Goal: Task Accomplishment & Management: Manage account settings

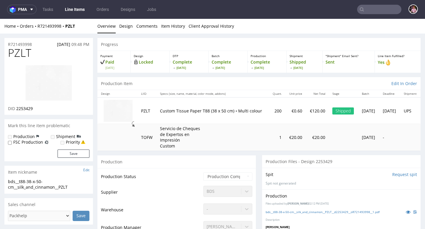
drag, startPoint x: 0, startPoint y: 0, endPoint x: 374, endPoint y: 7, distance: 374.0
click at [374, 7] on input "text" at bounding box center [379, 9] width 44 height 9
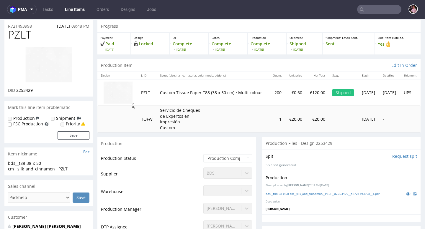
scroll to position [76, 0]
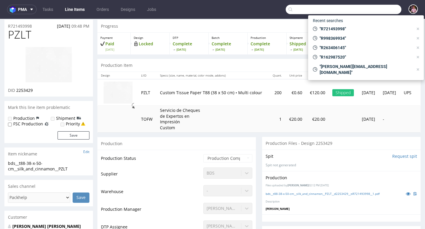
paste input "R071660444"
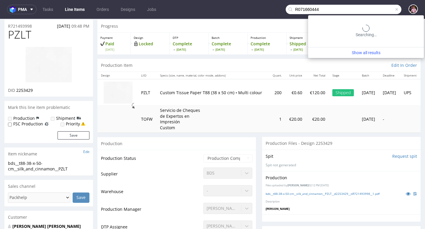
type input "R071660444"
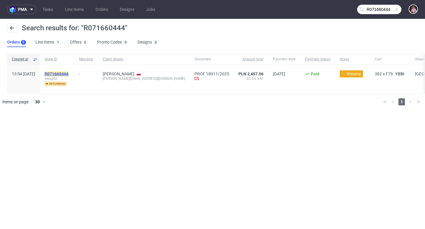
click at [68, 72] on mark "R071660444" at bounding box center [57, 74] width 24 height 5
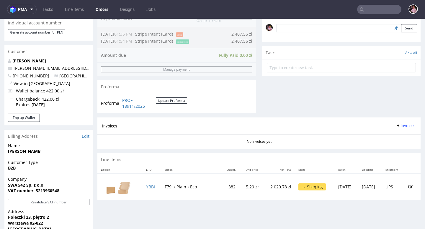
scroll to position [191, 0]
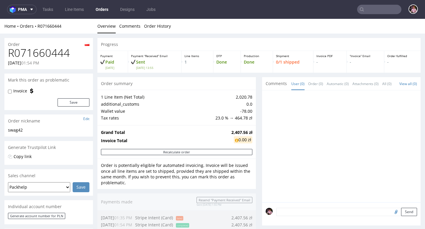
click at [38, 52] on h1 "R071660444" at bounding box center [48, 53] width 81 height 12
copy h1 "R071660444"
click at [377, 11] on input "text" at bounding box center [379, 9] width 44 height 9
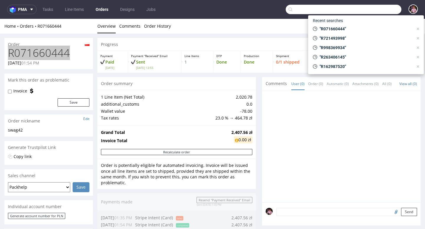
paste input "R455298625"
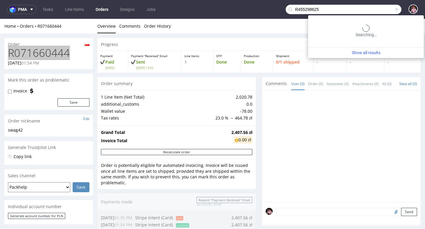
type input "R455298625"
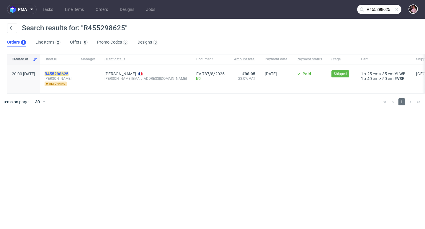
click at [68, 73] on mark "R455298625" at bounding box center [57, 74] width 24 height 5
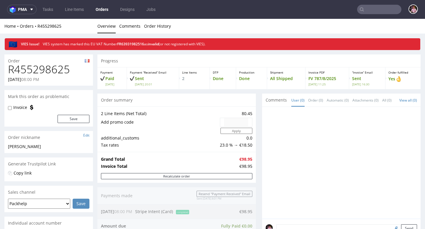
click at [42, 68] on h1 "R455298625" at bounding box center [48, 70] width 81 height 12
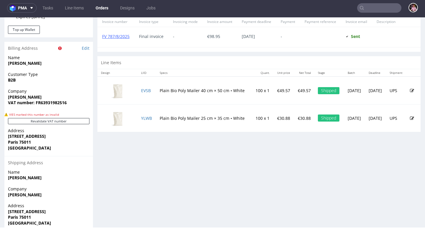
scroll to position [286, 0]
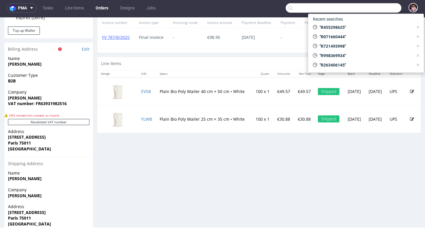
click at [381, 11] on input "text" at bounding box center [343, 7] width 116 height 9
paste input "R079535798"
type input "R079535798"
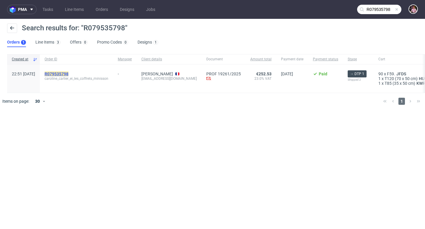
click at [68, 74] on mark "R079535798" at bounding box center [57, 74] width 24 height 5
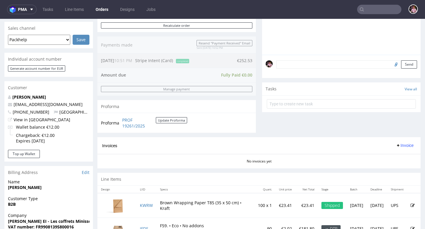
scroll to position [124, 0]
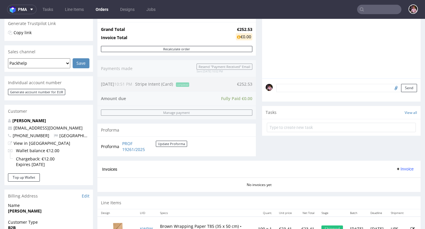
click at [311, 92] on textarea at bounding box center [346, 88] width 141 height 8
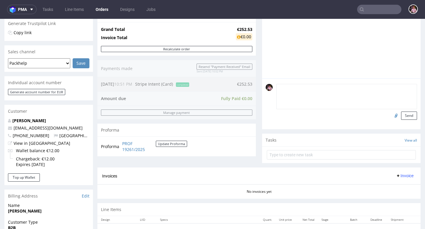
paste textarea "The image on the sides displays ‘ www.lescoffretsminisson.com’ instead of ‘ www…"
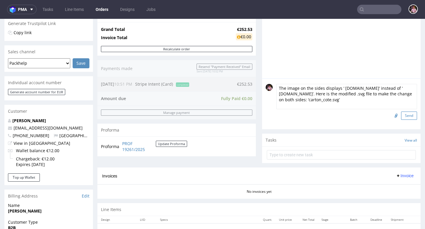
type textarea "The image on the sides displays ‘ www.lescoffretsminisson.com’ instead of ‘ www…"
click at [405, 120] on button "Send" at bounding box center [409, 116] width 16 height 8
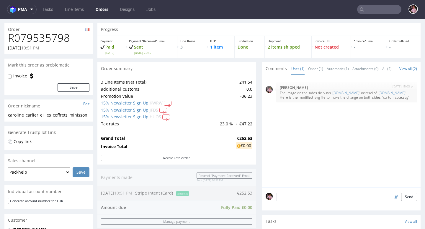
scroll to position [17, 0]
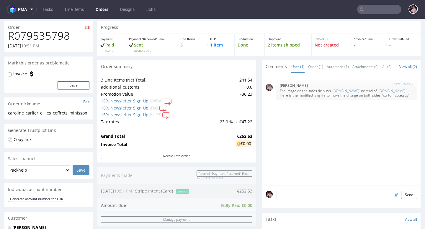
click at [391, 193] on input "file" at bounding box center [395, 195] width 8 height 8
type input "C:\fakepath\carton_cote.svg"
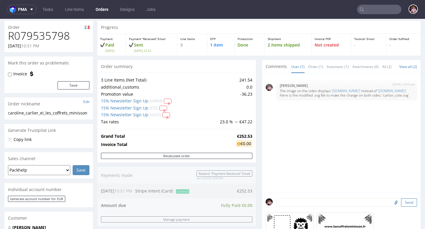
click at [404, 204] on button "Send" at bounding box center [409, 203] width 16 height 8
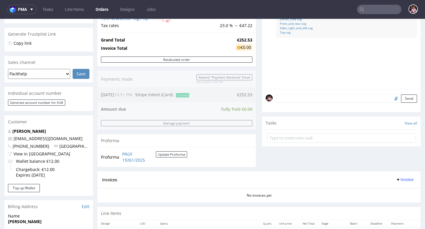
scroll to position [135, 0]
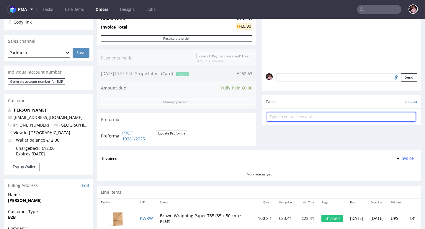
click at [314, 122] on input "text" at bounding box center [341, 116] width 149 height 9
type input "desing changes"
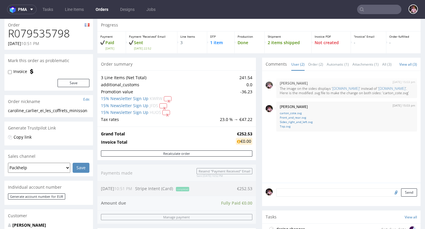
scroll to position [0, 0]
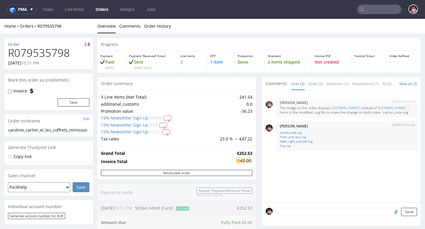
click at [272, 86] on span "Comments" at bounding box center [275, 84] width 21 height 6
click at [376, 11] on input "text" at bounding box center [379, 9] width 44 height 9
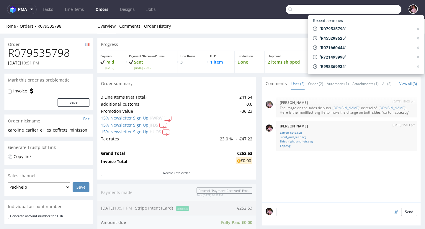
paste input "R512379596"
type input "R512379596"
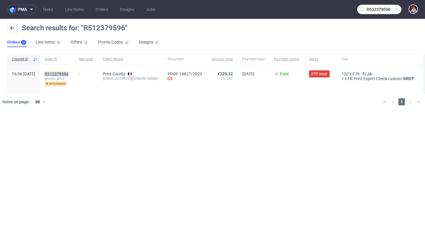
click at [68, 76] on mark "R512379596" at bounding box center [57, 74] width 24 height 5
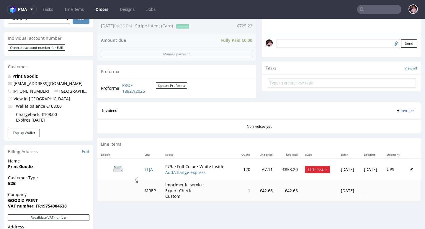
scroll to position [211, 0]
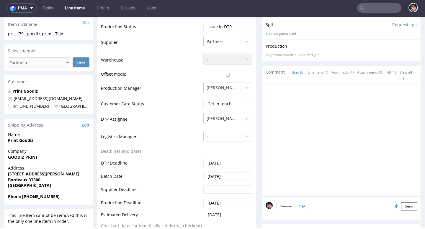
scroll to position [190, 0]
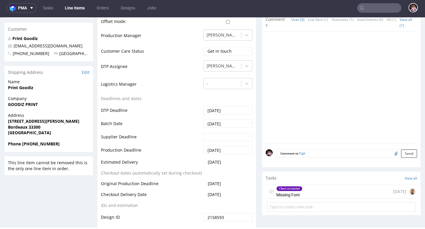
click at [329, 191] on div "Client contacted Missing Font 8 days ago" at bounding box center [341, 192] width 149 height 14
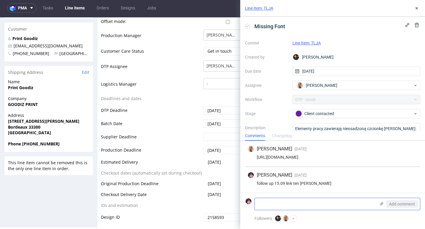
click at [381, 206] on icon at bounding box center [381, 204] width 5 height 5
click at [0, 0] on input "file" at bounding box center [0, 0] width 0 height 0
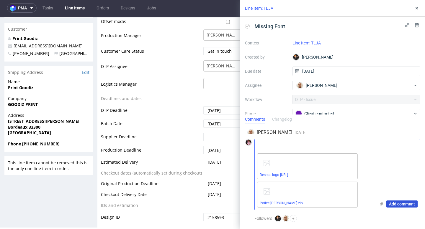
click at [393, 203] on span "Add comment" at bounding box center [402, 204] width 26 height 4
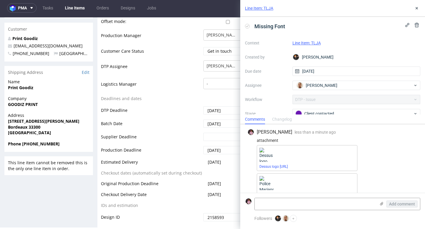
scroll to position [64, 0]
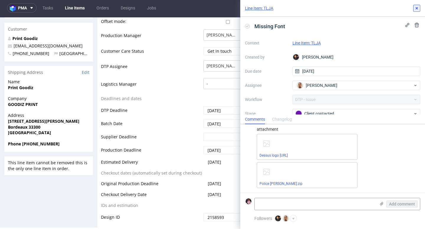
click at [417, 10] on icon at bounding box center [416, 8] width 5 height 5
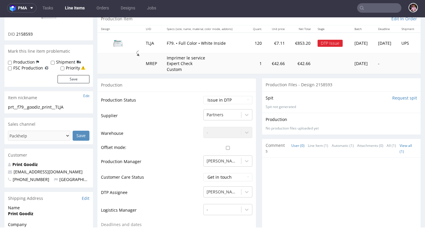
scroll to position [6, 0]
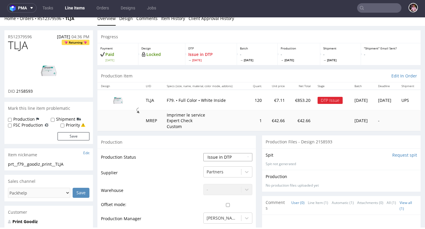
click at [228, 158] on select "Waiting for Artwork Waiting for Diecut Waiting for Mockup Waiting for DTP Waiti…" at bounding box center [227, 157] width 49 height 8
select select "back_for_dtp"
click at [203, 153] on select "Waiting for Artwork Waiting for Diecut Waiting for Mockup Waiting for DTP Waiti…" at bounding box center [227, 157] width 49 height 8
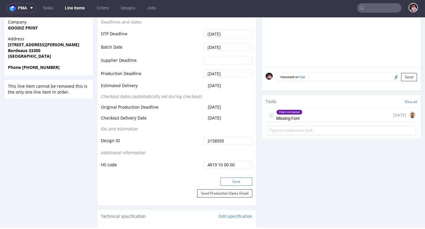
scroll to position [282, 0]
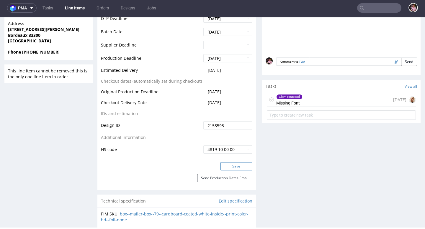
click at [233, 168] on button "Save" at bounding box center [236, 166] width 32 height 8
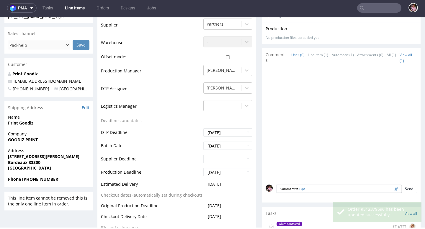
scroll to position [0, 0]
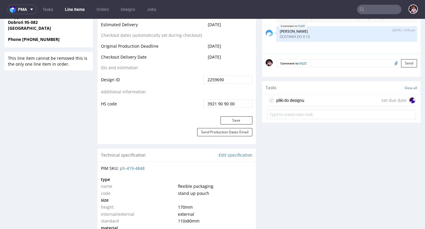
scroll to position [317, 0]
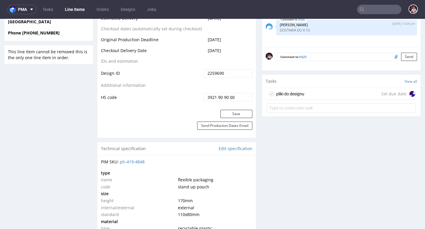
click at [318, 96] on div "pliki do designu Set due date" at bounding box center [341, 94] width 149 height 12
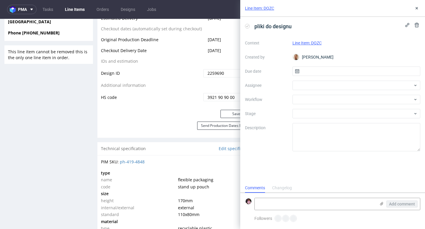
scroll to position [5, 0]
click at [416, 9] on icon at bounding box center [416, 8] width 5 height 5
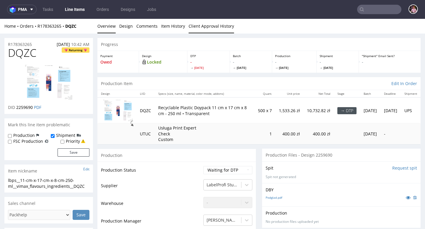
click at [216, 30] on link "Client Approval History" at bounding box center [210, 26] width 45 height 14
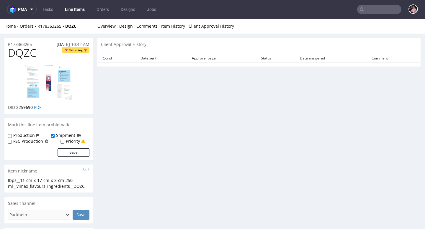
click at [110, 29] on link "Overview" at bounding box center [106, 26] width 18 height 14
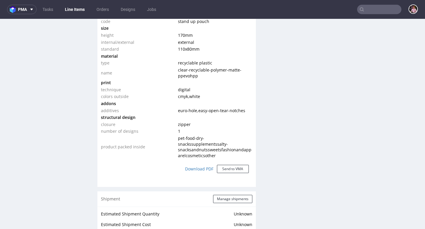
scroll to position [469, 0]
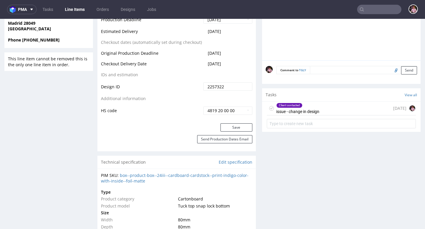
scroll to position [322, 0]
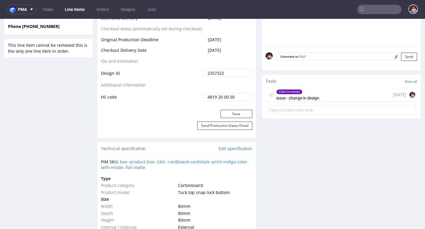
click at [342, 97] on div "Client contacted issue - change in design [DATE]" at bounding box center [341, 95] width 149 height 14
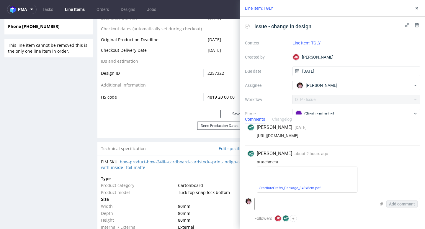
scroll to position [71, 0]
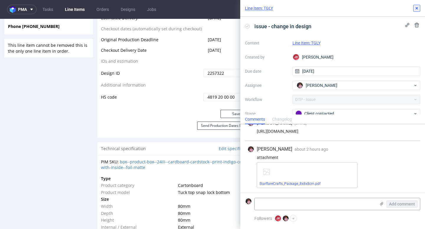
click at [416, 9] on icon at bounding box center [416, 8] width 5 height 5
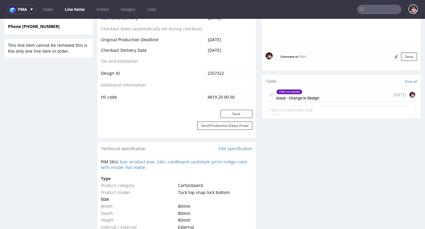
click at [379, 11] on input "text" at bounding box center [379, 9] width 44 height 9
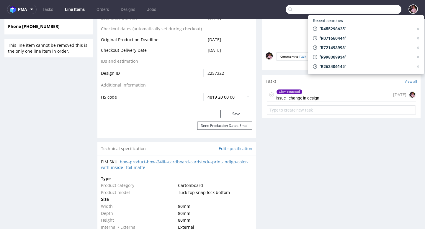
paste input "R640760196"
type input "R640760196"
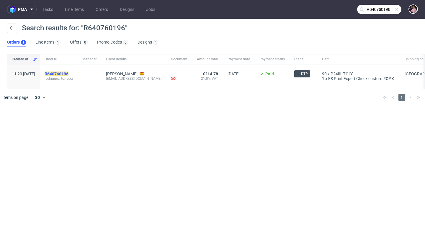
click at [68, 75] on mark "R640760196" at bounding box center [57, 74] width 24 height 5
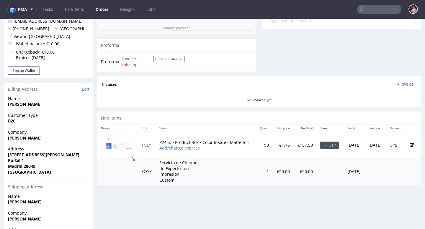
scroll to position [232, 0]
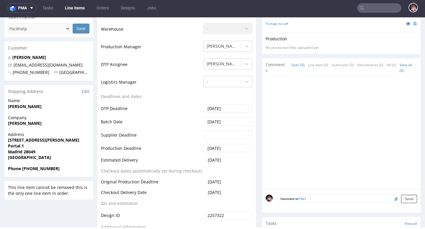
scroll to position [180, 0]
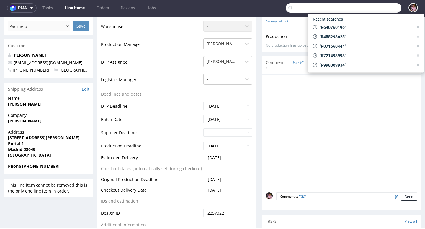
click at [372, 8] on input "text" at bounding box center [343, 7] width 116 height 9
paste input "R859090540"
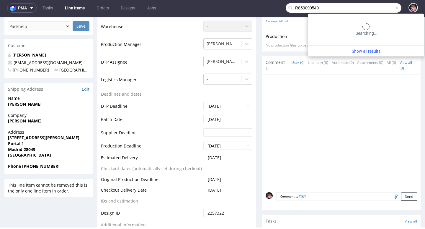
type input "R859090540"
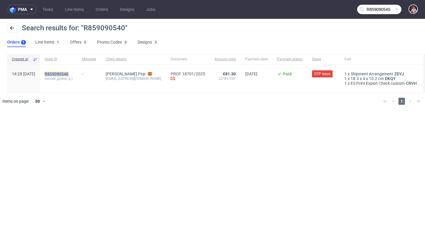
click at [68, 75] on mark "R859090540" at bounding box center [57, 74] width 24 height 5
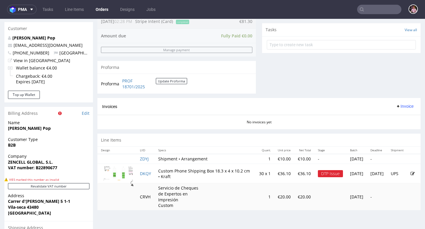
scroll to position [308, 0]
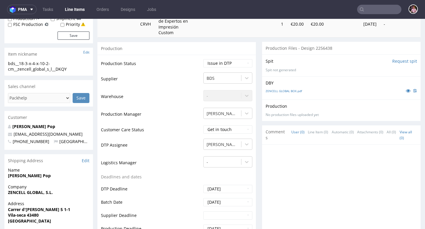
scroll to position [355, 0]
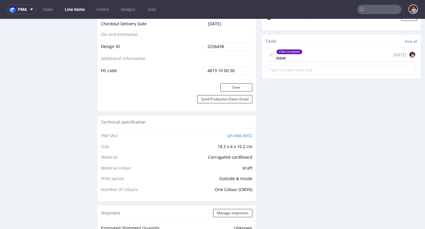
click at [336, 57] on div "Client contacted issue 6 days ago" at bounding box center [341, 55] width 149 height 14
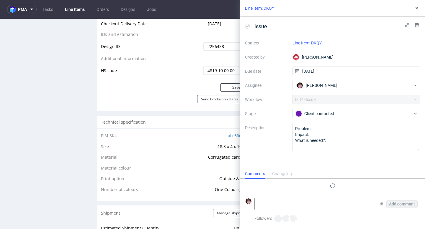
scroll to position [2, 0]
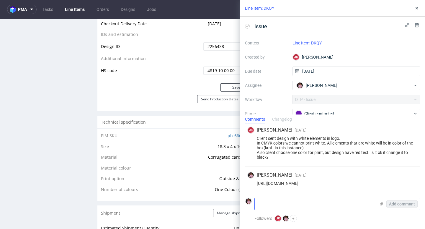
click at [384, 204] on div "Add comment" at bounding box center [397, 204] width 44 height 12
click at [382, 204] on use at bounding box center [381, 204] width 3 height 4
click at [0, 0] on input "file" at bounding box center [0, 0] width 0 height 0
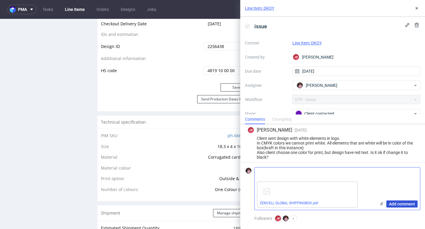
click at [394, 203] on span "Add comment" at bounding box center [402, 204] width 26 height 4
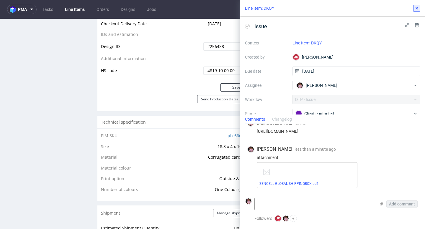
click at [416, 8] on use at bounding box center [416, 8] width 2 height 2
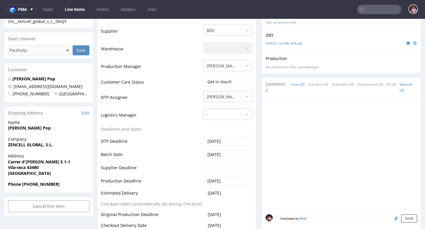
scroll to position [97, 0]
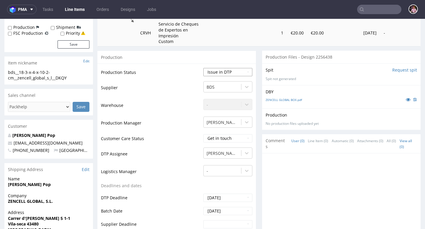
click at [231, 76] on select "Waiting for Artwork Waiting for Diecut Waiting for Mockup Waiting for DTP Waiti…" at bounding box center [227, 72] width 49 height 8
select select "back_for_dtp"
click at [203, 68] on select "Waiting for Artwork Waiting for Diecut Waiting for Mockup Waiting for DTP Waiti…" at bounding box center [227, 72] width 49 height 8
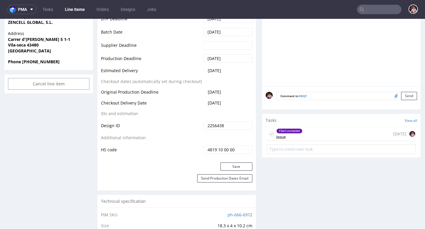
scroll to position [324, 0]
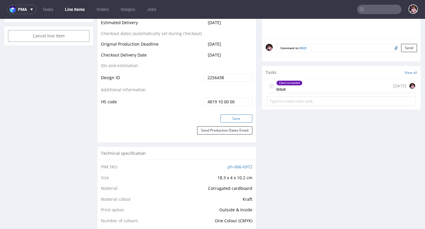
click at [229, 117] on button "Save" at bounding box center [236, 119] width 32 height 8
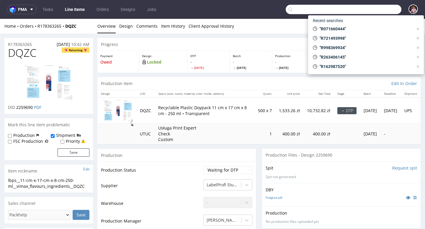
click at [390, 12] on input "text" at bounding box center [343, 9] width 116 height 9
type input "R998369934"
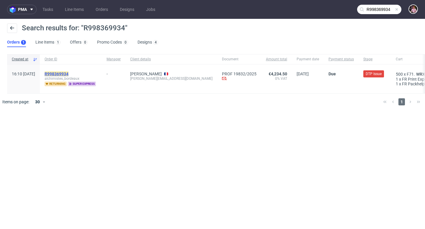
click at [68, 75] on mark "R998369934" at bounding box center [57, 74] width 24 height 5
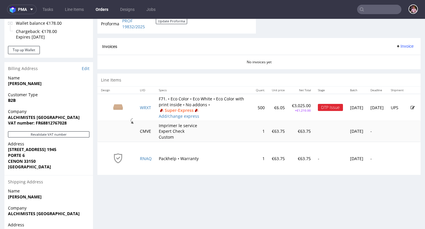
scroll to position [249, 0]
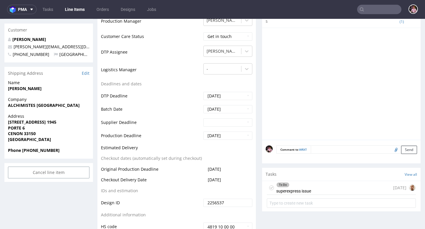
scroll to position [230, 0]
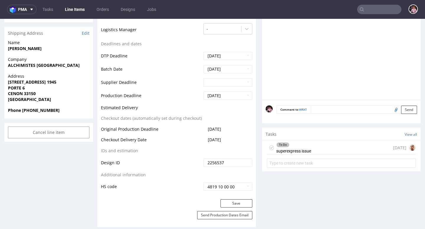
click at [333, 150] on div "To Do superexpress issue [DATE]" at bounding box center [341, 148] width 149 height 14
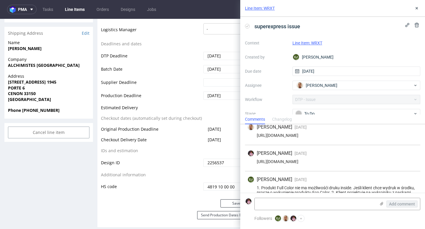
scroll to position [36, 0]
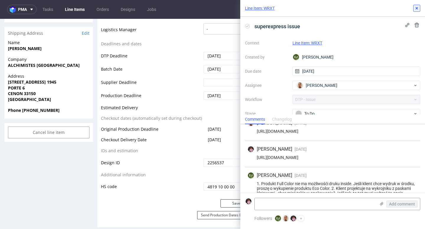
click at [414, 10] on icon at bounding box center [416, 8] width 5 height 5
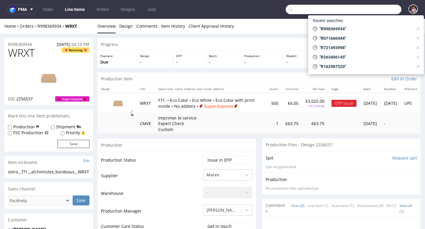
click at [372, 12] on input "text" at bounding box center [343, 9] width 116 height 9
paste input "R859090540"
type input "R859090540"
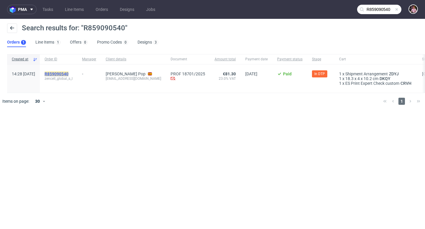
click at [68, 73] on mark "R859090540" at bounding box center [57, 74] width 24 height 5
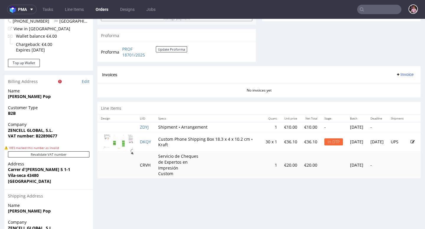
scroll to position [257, 0]
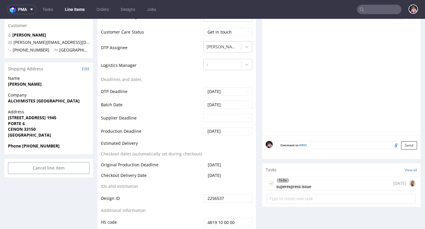
scroll to position [225, 0]
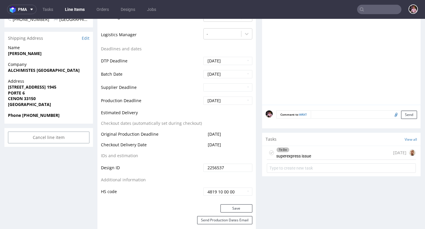
click at [328, 152] on div "To Do superexpress issue 13 days ago" at bounding box center [341, 153] width 149 height 14
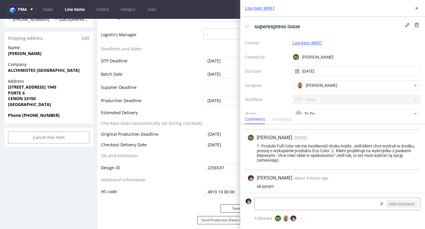
scroll to position [76, 0]
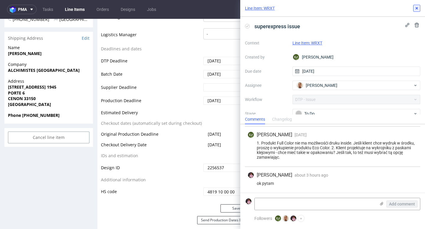
click at [416, 9] on icon at bounding box center [416, 8] width 5 height 5
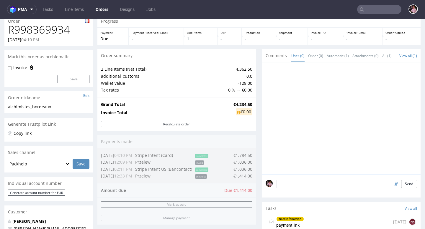
scroll to position [24, 0]
drag, startPoint x: 229, startPoint y: 106, endPoint x: 249, endPoint y: 105, distance: 20.1
click at [249, 105] on strong "€4,234.50" at bounding box center [242, 104] width 19 height 6
click at [203, 114] on td "Invoice Total" at bounding box center [166, 113] width 131 height 10
click at [50, 9] on link "Tasks" at bounding box center [48, 9] width 18 height 9
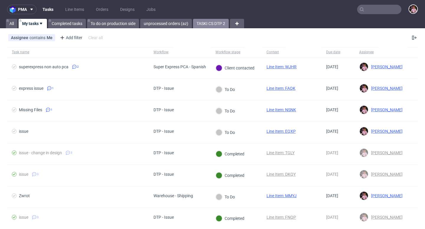
click at [219, 23] on link "TASKI CS DTP 2" at bounding box center [211, 23] width 36 height 9
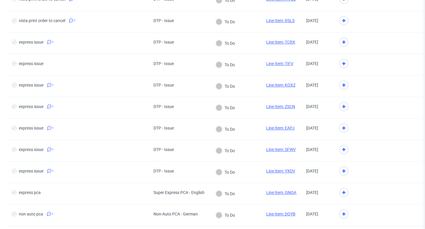
scroll to position [189, 0]
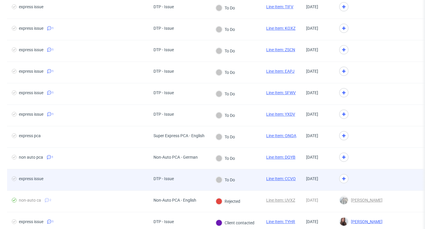
click at [286, 179] on link "Line Item: CCVO" at bounding box center [280, 179] width 29 height 5
click at [241, 180] on div "To Do" at bounding box center [236, 181] width 51 height 22
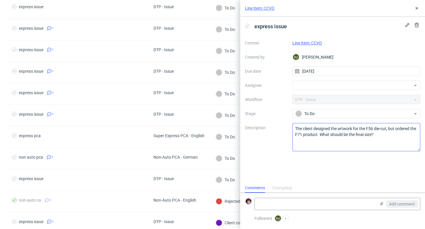
scroll to position [5, 0]
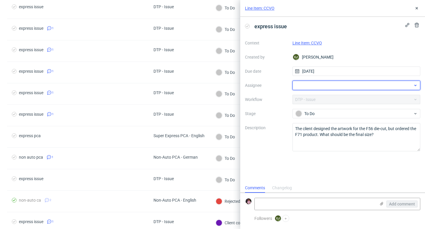
click at [319, 86] on div at bounding box center [356, 85] width 128 height 9
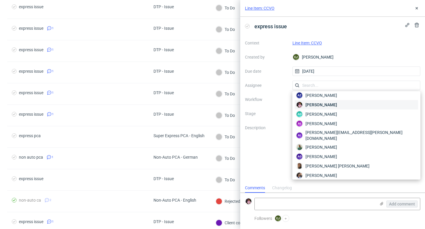
scroll to position [0, 0]
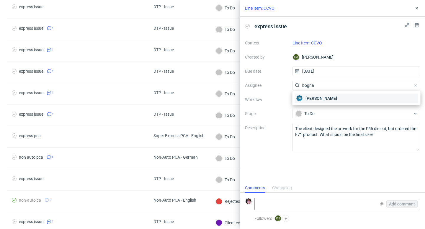
type input "bogna"
click at [339, 98] on div "BK Bogna Krystian" at bounding box center [356, 98] width 123 height 9
click at [414, 9] on icon at bounding box center [416, 8] width 5 height 5
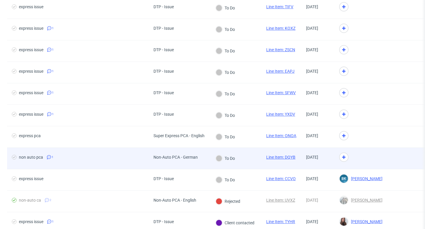
click at [248, 158] on div "To Do" at bounding box center [236, 159] width 51 height 22
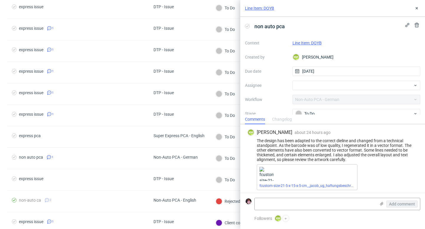
scroll to position [2, 0]
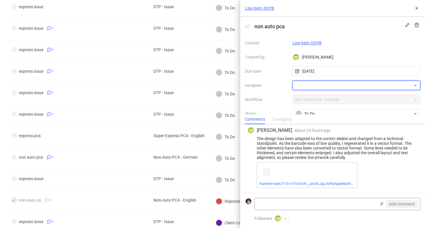
click at [319, 87] on div at bounding box center [356, 85] width 128 height 9
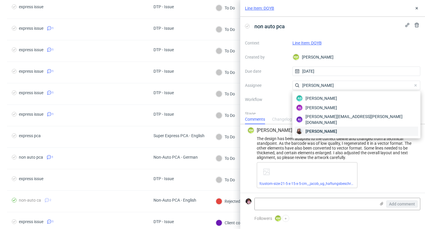
type input "sandra"
click at [334, 129] on div "Sandra Beśka" at bounding box center [356, 131] width 123 height 9
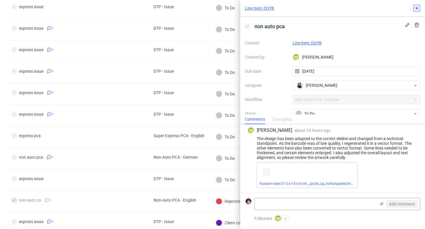
click at [418, 8] on icon at bounding box center [416, 8] width 5 height 5
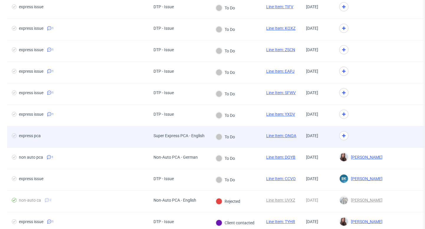
click at [229, 136] on div "To Do" at bounding box center [225, 137] width 19 height 6
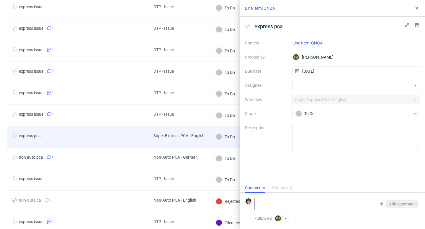
scroll to position [5, 0]
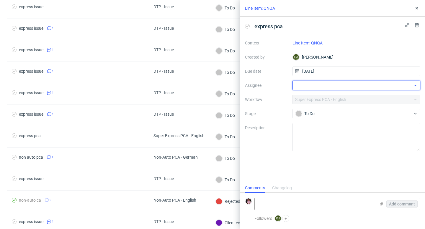
click at [315, 85] on div at bounding box center [356, 85] width 128 height 9
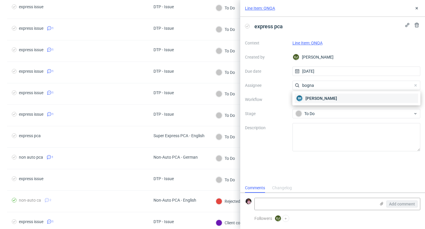
type input "bogna"
click at [324, 97] on span "Bogna Krystian" at bounding box center [321, 99] width 32 height 6
click at [418, 7] on icon at bounding box center [416, 8] width 5 height 5
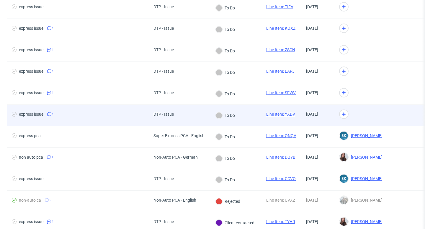
click at [253, 114] on div "To Do" at bounding box center [236, 116] width 51 height 22
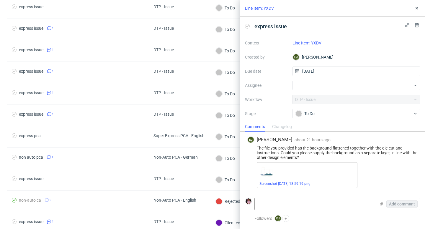
click at [316, 42] on link "Line Item: YXDV" at bounding box center [306, 43] width 29 height 5
click at [310, 85] on div at bounding box center [356, 85] width 128 height 9
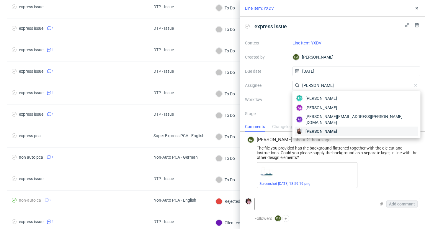
type input "sandra"
click at [323, 129] on span "Sandra Beśka" at bounding box center [321, 132] width 32 height 6
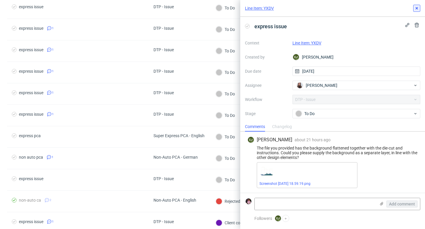
click at [414, 8] on icon at bounding box center [416, 8] width 5 height 5
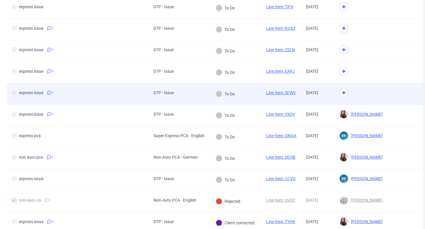
click at [244, 95] on div "To Do" at bounding box center [236, 94] width 51 height 22
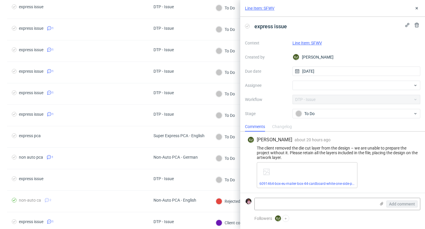
click at [310, 43] on link "Line Item: SFWV" at bounding box center [306, 43] width 29 height 5
click at [349, 87] on div at bounding box center [356, 85] width 128 height 9
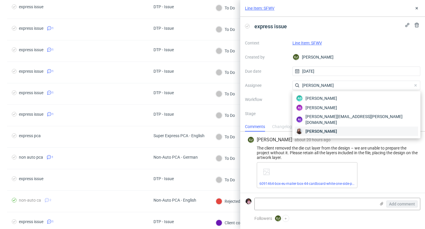
type input "sandra"
click at [348, 127] on div "Sandra Beśka" at bounding box center [356, 131] width 123 height 9
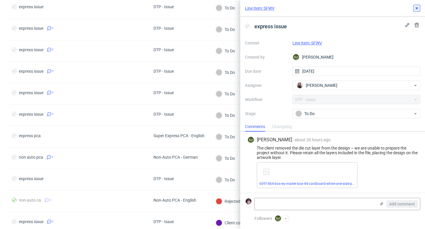
click at [414, 9] on icon at bounding box center [416, 8] width 5 height 5
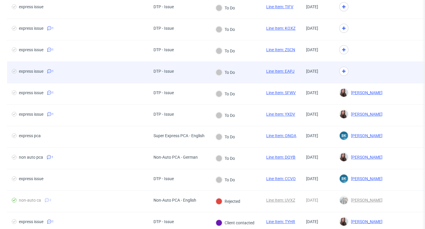
click at [217, 73] on div at bounding box center [219, 72] width 6 height 6
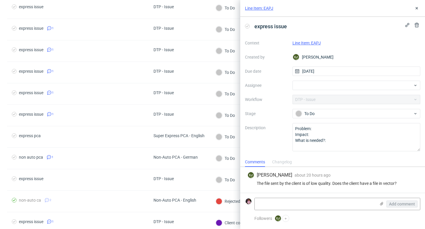
click at [306, 43] on link "Line Item: EAPJ" at bounding box center [306, 43] width 28 height 5
click at [320, 86] on div at bounding box center [356, 85] width 128 height 9
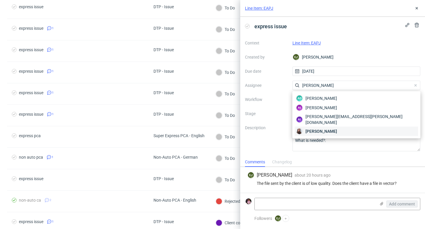
type input "sandra"
click at [336, 127] on div "Sandra Beśka" at bounding box center [356, 131] width 123 height 9
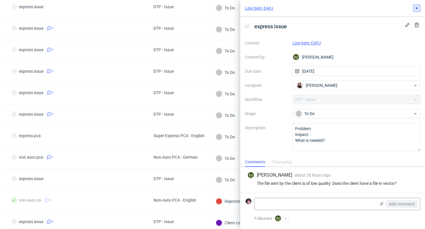
click at [415, 10] on icon at bounding box center [416, 8] width 5 height 5
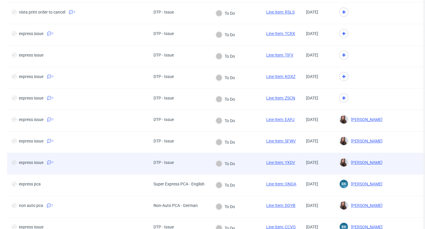
scroll to position [132, 0]
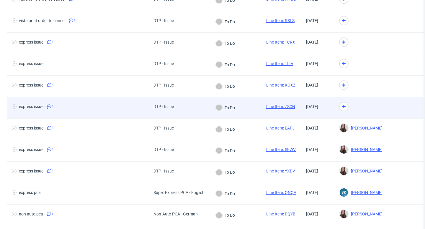
click at [248, 108] on div "To Do" at bounding box center [236, 108] width 51 height 22
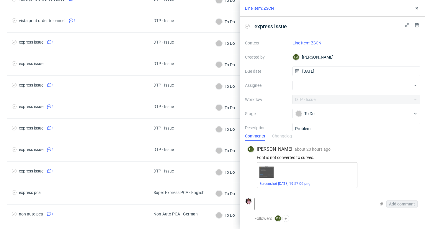
click at [311, 43] on link "Line Item: ZSCN" at bounding box center [306, 43] width 29 height 5
click at [317, 87] on div at bounding box center [356, 85] width 128 height 9
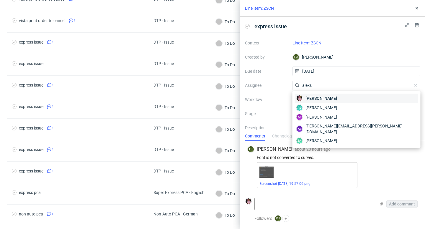
type input "aleks"
click at [324, 100] on span "[PERSON_NAME]" at bounding box center [321, 99] width 32 height 6
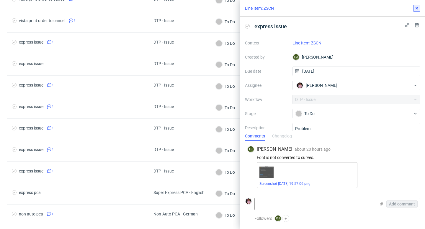
click at [416, 10] on icon at bounding box center [416, 8] width 5 height 5
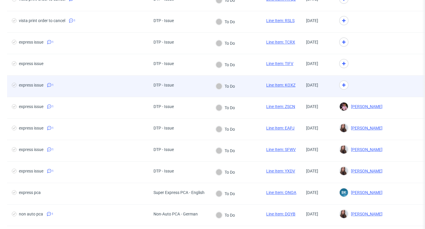
click at [242, 82] on div "To Do" at bounding box center [236, 87] width 51 height 22
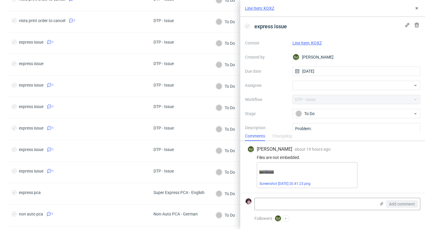
click at [312, 43] on link "Line Item: KOXZ" at bounding box center [306, 43] width 29 height 5
click at [321, 86] on div at bounding box center [356, 85] width 128 height 9
type input "matte"
click at [336, 100] on div "Matteo Corsico" at bounding box center [356, 98] width 123 height 9
click at [416, 8] on use at bounding box center [416, 8] width 2 height 2
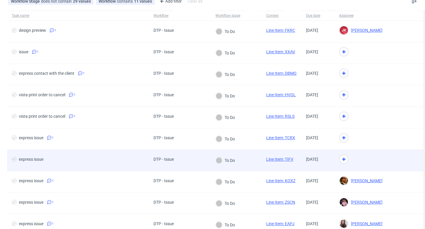
scroll to position [36, 0]
click at [205, 165] on div "DTP - Issue" at bounding box center [180, 162] width 62 height 22
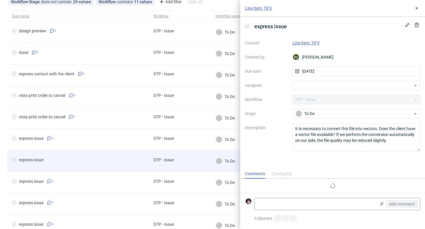
scroll to position [5, 0]
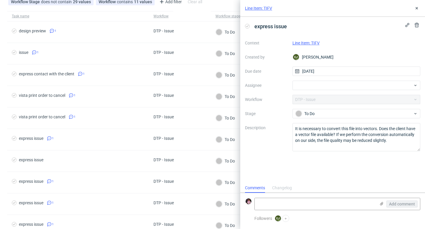
click at [312, 44] on link "Line Item: TIFV" at bounding box center [305, 43] width 27 height 5
click at [311, 88] on div at bounding box center [356, 85] width 128 height 9
type input "bogna"
click at [322, 98] on span "Bogna Krystian" at bounding box center [321, 99] width 32 height 6
click at [416, 6] on icon at bounding box center [416, 8] width 5 height 5
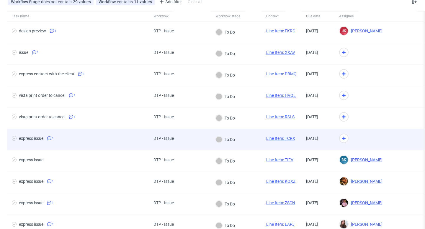
click at [239, 138] on div "To Do" at bounding box center [225, 139] width 29 height 21
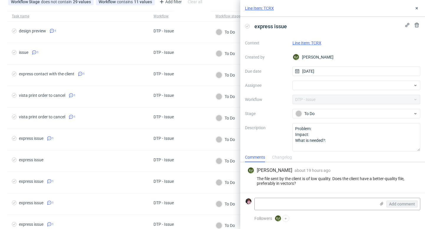
click at [311, 42] on link "Line Item: TCRX" at bounding box center [306, 43] width 29 height 5
click at [321, 86] on div at bounding box center [356, 85] width 128 height 9
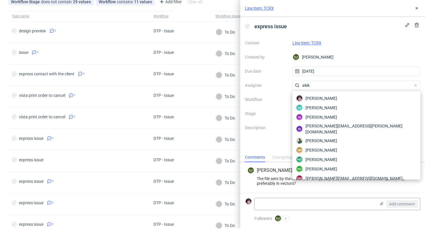
type input "aleks"
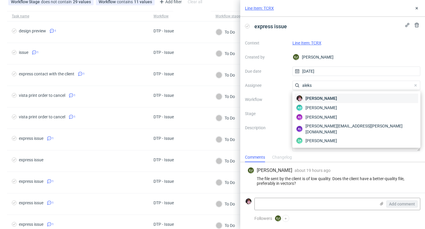
click at [330, 102] on div "[PERSON_NAME]" at bounding box center [356, 98] width 123 height 9
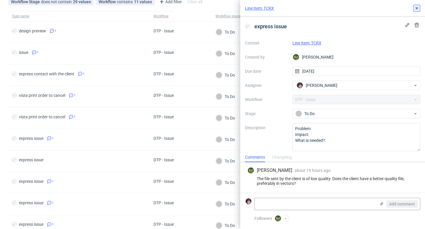
click at [415, 9] on use at bounding box center [416, 8] width 2 height 2
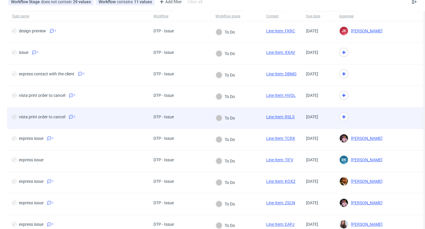
click at [272, 115] on link "Line Item: RSLS" at bounding box center [280, 117] width 28 height 5
click at [363, 117] on div at bounding box center [375, 119] width 83 height 22
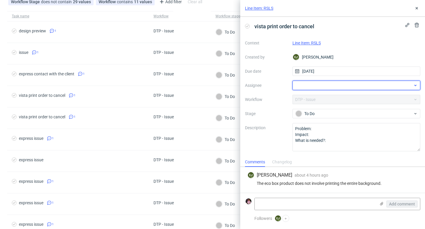
click at [338, 84] on div at bounding box center [356, 85] width 128 height 9
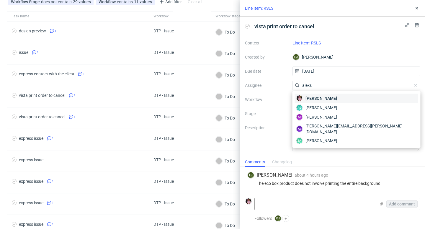
type input "aleks"
click at [334, 98] on span "[PERSON_NAME]" at bounding box center [321, 99] width 32 height 6
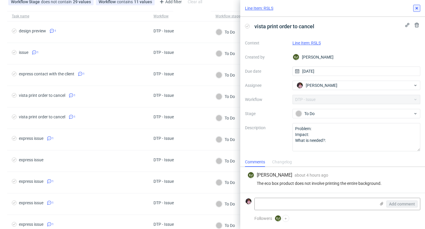
click at [414, 12] on button at bounding box center [416, 8] width 7 height 7
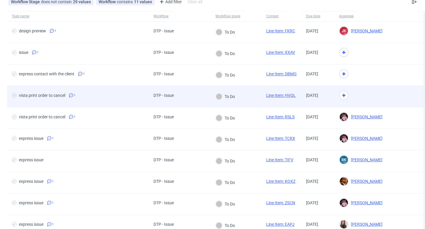
click at [222, 91] on div "To Do" at bounding box center [225, 96] width 29 height 21
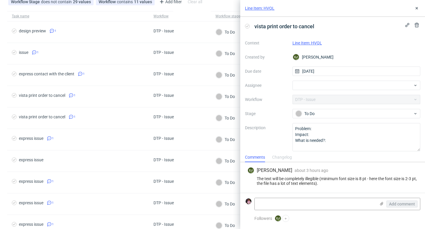
click at [314, 43] on link "Line Item: HVQL" at bounding box center [306, 43] width 29 height 5
click at [337, 82] on div at bounding box center [356, 85] width 128 height 9
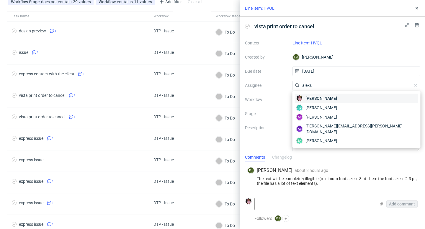
type input "aleks"
click at [348, 99] on div "[PERSON_NAME]" at bounding box center [356, 98] width 123 height 9
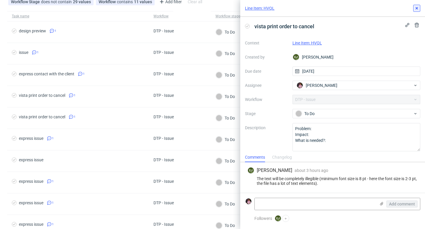
click at [415, 8] on icon at bounding box center [416, 8] width 5 height 5
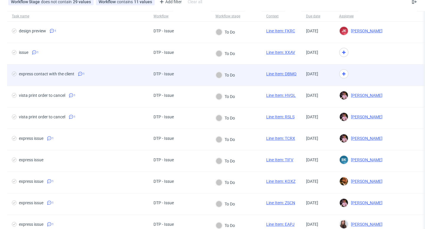
click at [235, 70] on div "To Do" at bounding box center [225, 75] width 29 height 21
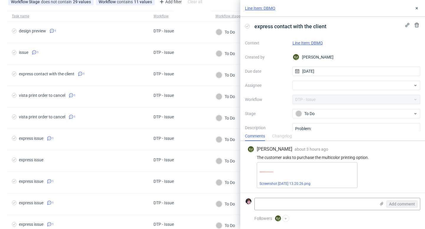
click at [308, 42] on link "Line Item: DBMQ" at bounding box center [307, 43] width 30 height 5
click at [354, 86] on div at bounding box center [356, 85] width 128 height 9
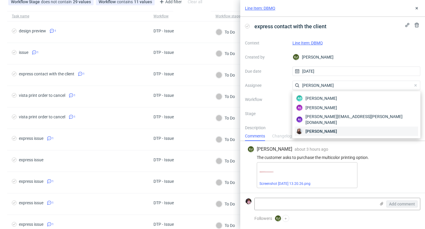
type input "sandra"
click at [337, 127] on div "Sandra Beśka" at bounding box center [356, 131] width 123 height 9
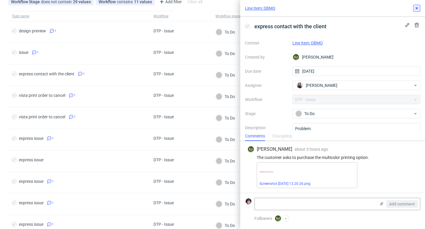
click at [416, 6] on button at bounding box center [416, 8] width 7 height 7
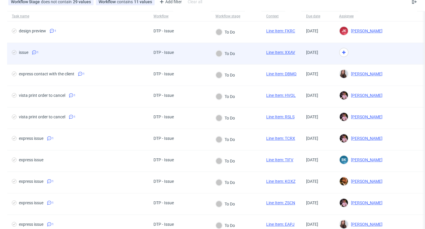
click at [252, 55] on div "To Do" at bounding box center [236, 54] width 51 height 22
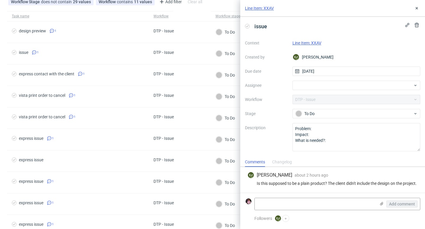
click at [314, 43] on link "Line Item: XXAV" at bounding box center [306, 43] width 29 height 5
click at [344, 86] on div at bounding box center [356, 85] width 128 height 9
type input "matteo"
click at [347, 98] on div "Matteo Corsico" at bounding box center [356, 98] width 123 height 9
click at [416, 9] on icon at bounding box center [416, 8] width 5 height 5
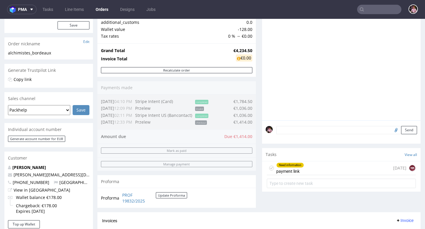
scroll to position [94, 0]
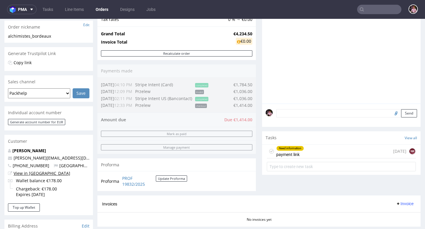
click at [28, 174] on link "View in Hubspot" at bounding box center [42, 174] width 57 height 6
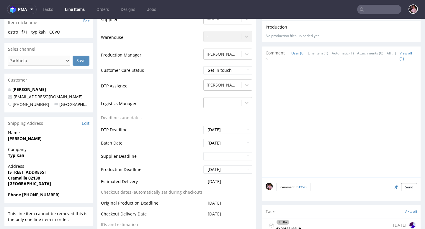
scroll to position [144, 0]
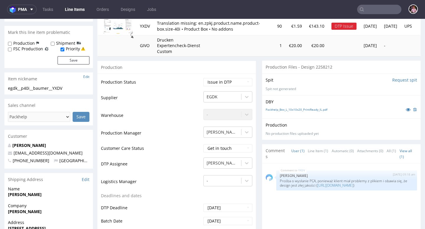
scroll to position [73, 0]
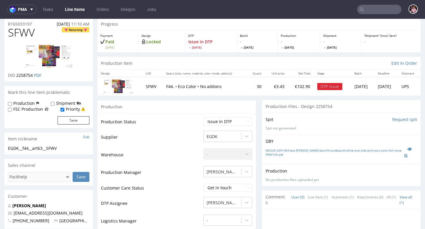
scroll to position [20, 0]
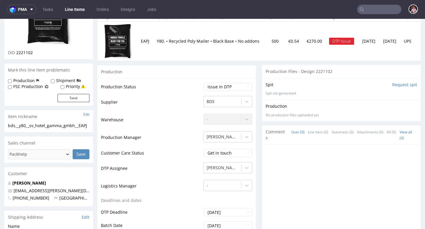
scroll to position [51, 0]
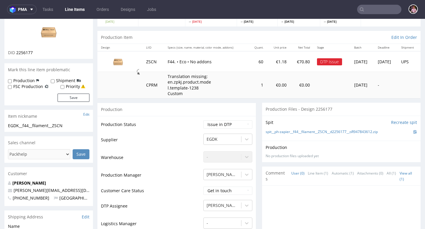
scroll to position [48, 0]
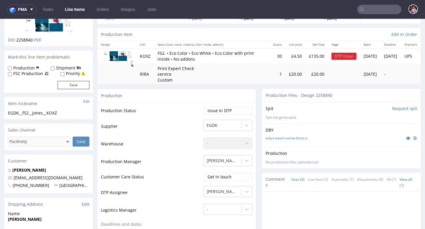
scroll to position [49, 0]
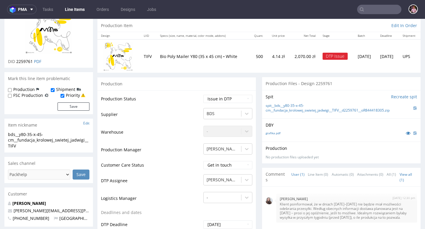
scroll to position [58, 0]
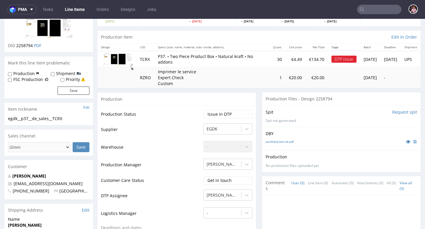
scroll to position [47, 0]
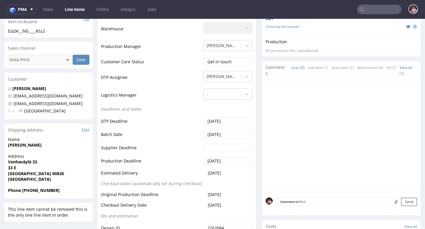
scroll to position [162, 0]
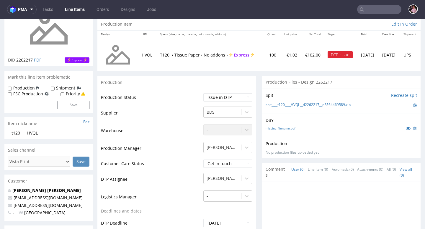
scroll to position [59, 0]
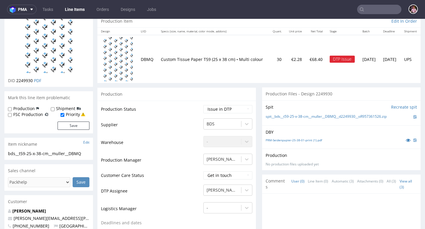
scroll to position [41, 0]
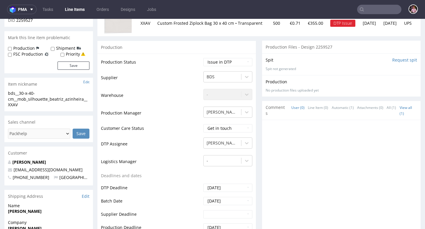
scroll to position [99, 0]
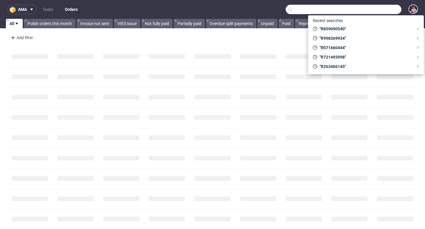
click at [382, 9] on input "text" at bounding box center [343, 9] width 116 height 9
paste input "R677825087"
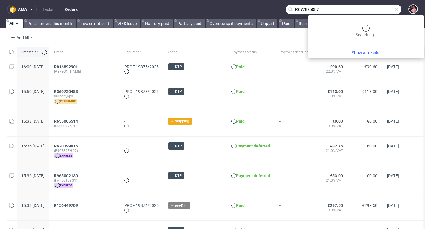
type input "R677825087"
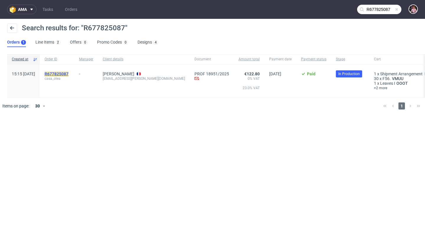
click at [68, 75] on mark "R677825087" at bounding box center [57, 74] width 24 height 5
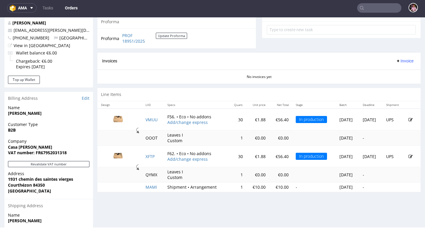
scroll to position [228, 0]
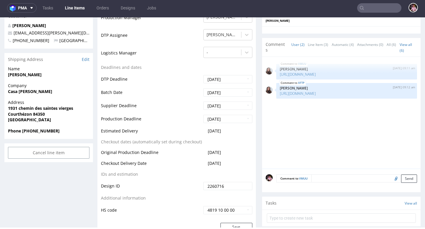
scroll to position [205, 0]
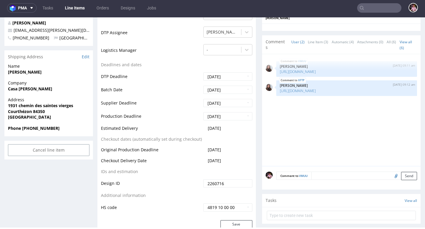
click at [371, 9] on input "text" at bounding box center [379, 7] width 44 height 9
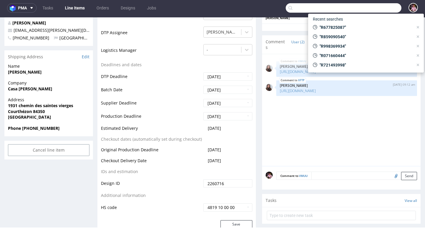
paste input "R844520561"
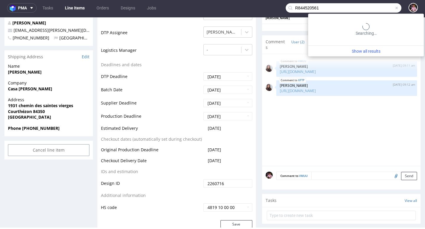
type input "R844520561"
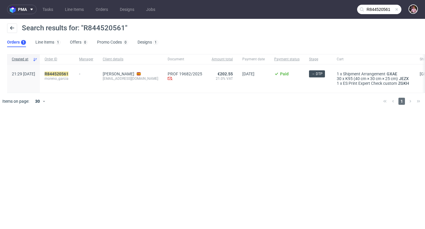
click at [74, 70] on div "R844520561 moreno_garcia" at bounding box center [57, 79] width 35 height 28
click at [68, 72] on mark "R844520561" at bounding box center [57, 74] width 24 height 5
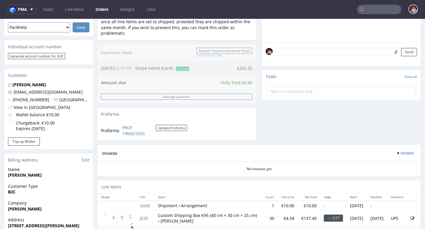
scroll to position [160, 0]
click at [128, 128] on link "PROF 19682/2025" at bounding box center [139, 131] width 34 height 12
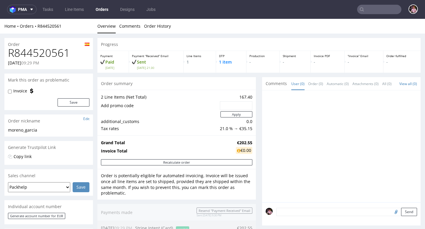
click at [383, 13] on input "text" at bounding box center [379, 9] width 44 height 9
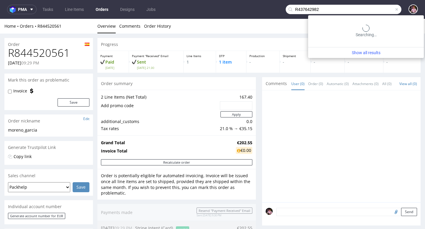
type input "R437642982"
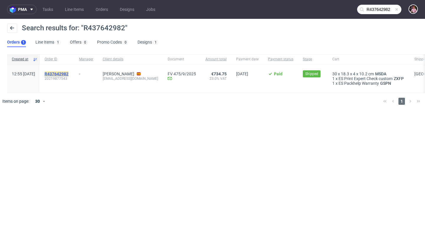
click at [68, 75] on mark "R437642982" at bounding box center [57, 74] width 24 height 5
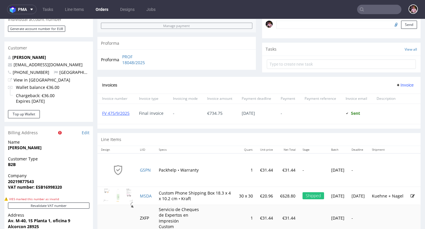
scroll to position [309, 0]
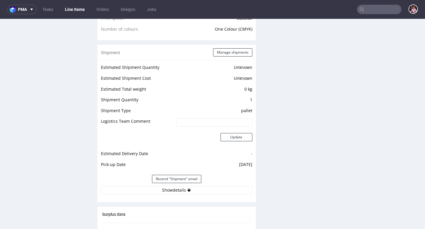
scroll to position [532, 0]
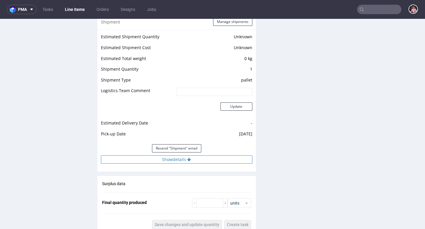
click at [184, 159] on button "Show details" at bounding box center [176, 160] width 151 height 8
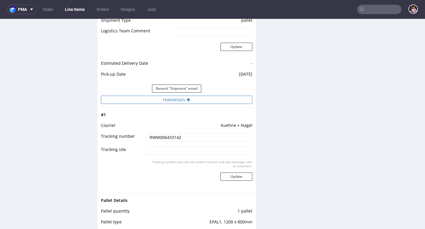
scroll to position [654, 0]
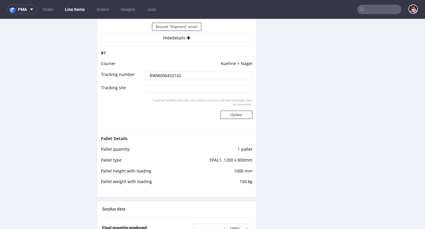
click at [186, 75] on input "RWM006433142" at bounding box center [198, 76] width 106 height 8
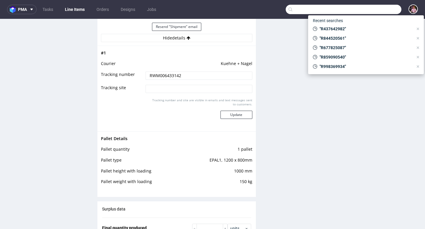
click at [382, 9] on input "text" at bounding box center [343, 9] width 116 height 9
type input "R502575332"
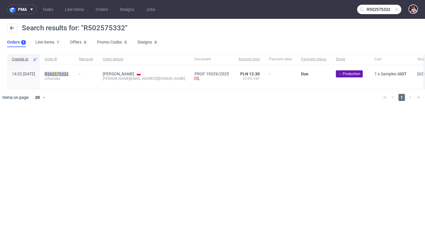
click at [68, 72] on mark "R502575332" at bounding box center [57, 74] width 24 height 5
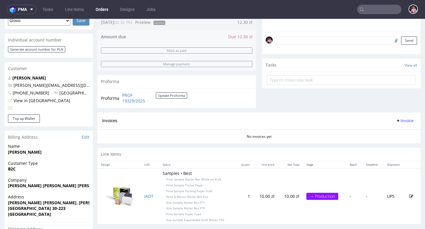
scroll to position [55, 0]
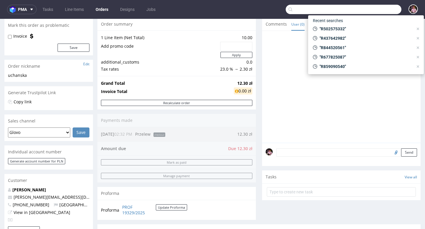
click at [379, 9] on input "text" at bounding box center [343, 9] width 116 height 9
paste input "GSES264469"
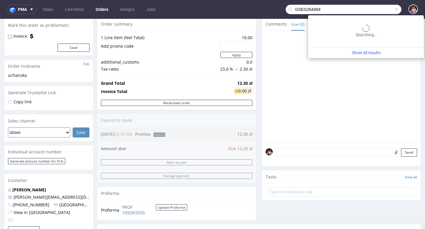
type input "GSES264469"
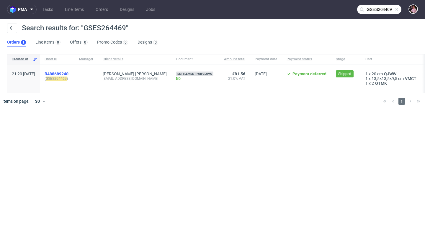
click at [68, 73] on span "R488689240" at bounding box center [57, 74] width 24 height 5
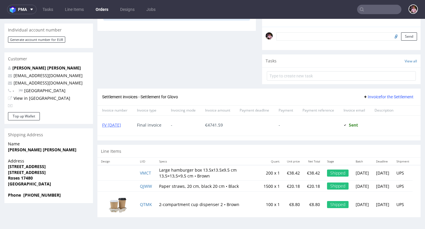
scroll to position [1, 0]
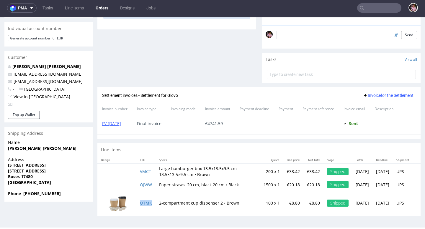
click at [146, 206] on td "QTMK" at bounding box center [145, 204] width 19 height 26
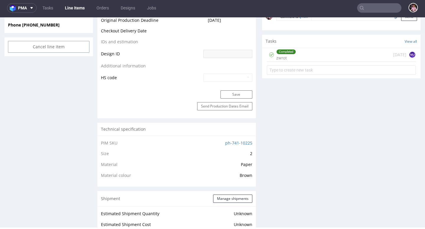
scroll to position [318, 0]
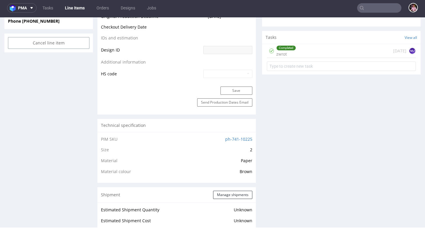
click at [338, 50] on div "Completed zwrot 27 days ago MJ" at bounding box center [341, 51] width 149 height 14
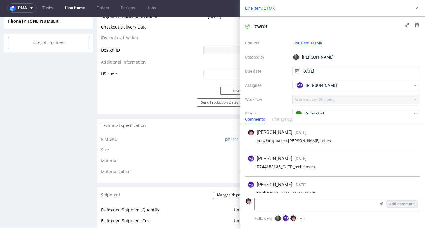
scroll to position [10, 0]
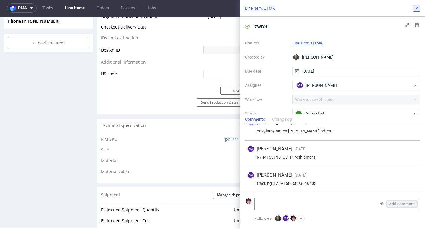
click at [417, 9] on icon at bounding box center [416, 8] width 5 height 5
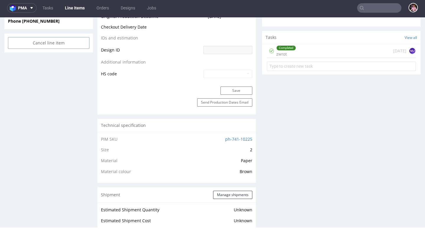
click at [374, 9] on input "text" at bounding box center [379, 7] width 44 height 9
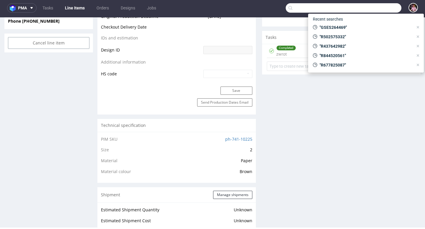
paste input "R615906871"
type input "R615906871"
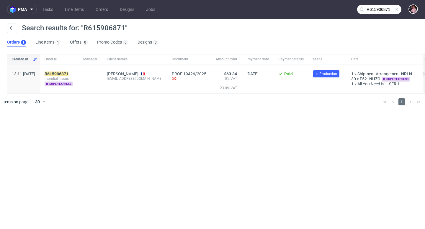
click at [78, 70] on div "R615906871 mondial_tissus super express" at bounding box center [59, 79] width 39 height 29
click at [68, 73] on mark "R615906871" at bounding box center [57, 74] width 24 height 5
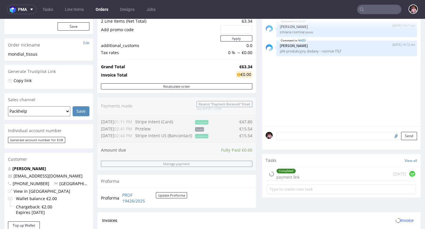
scroll to position [83, 0]
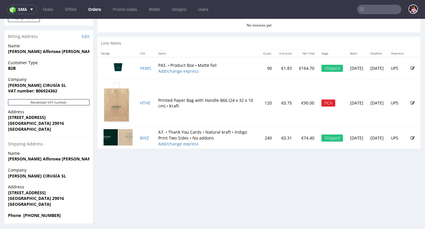
scroll to position [286, 0]
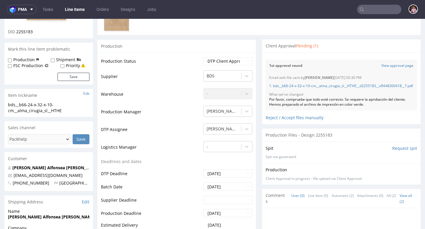
scroll to position [96, 0]
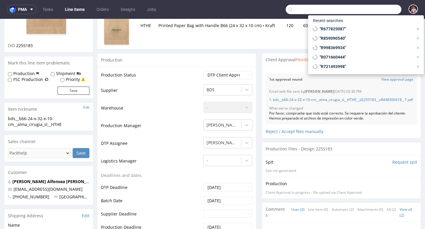
click at [370, 8] on input "text" at bounding box center [343, 9] width 116 height 9
paste input "R385599611"
type input "R385599611"
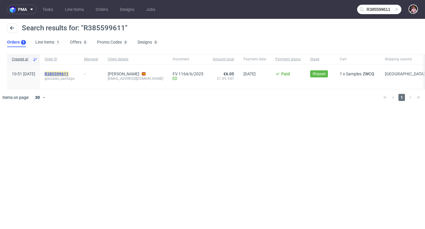
click at [68, 73] on mark "R385599611" at bounding box center [57, 74] width 24 height 5
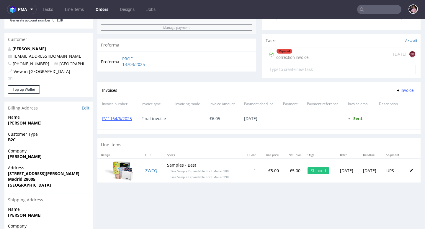
scroll to position [204, 0]
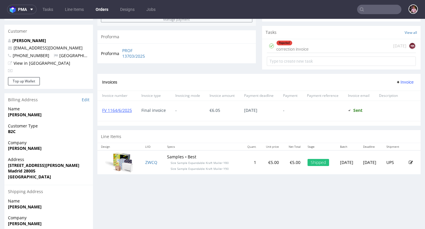
click at [326, 53] on div "Rejected correction invoice [DATE] NK" at bounding box center [341, 46] width 149 height 14
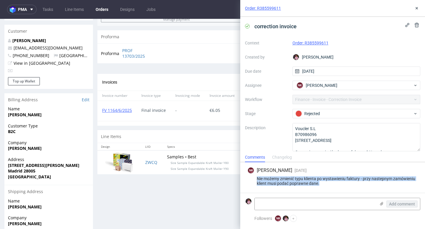
drag, startPoint x: 323, startPoint y: 185, endPoint x: 255, endPoint y: 179, distance: 68.1
click at [255, 179] on div "Nie możemy zmienić typu klienta po wystawieniu faktury - przy nastepnym zamówie…" at bounding box center [332, 181] width 170 height 9
copy div "Nie możemy zmienić typu klienta po wystawieniu faktury - przy nastepnym zamówie…"
click at [417, 8] on icon at bounding box center [416, 8] width 5 height 5
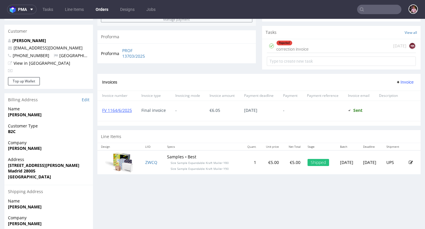
click at [382, 9] on input "text" at bounding box center [379, 9] width 44 height 9
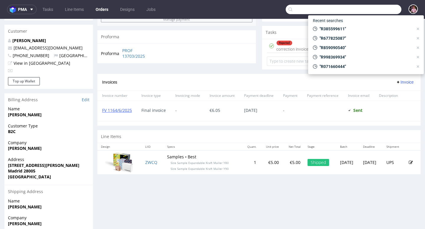
paste input "GSES268761"
type input "GSES268761"
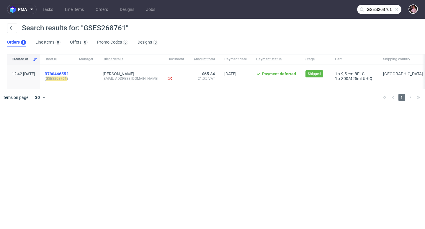
click at [68, 74] on span "R780466552" at bounding box center [57, 74] width 24 height 5
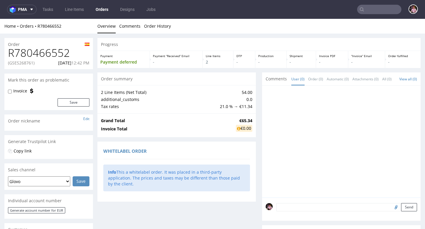
click at [39, 55] on h1 "R780466552" at bounding box center [48, 53] width 81 height 12
copy h1 "R780466552"
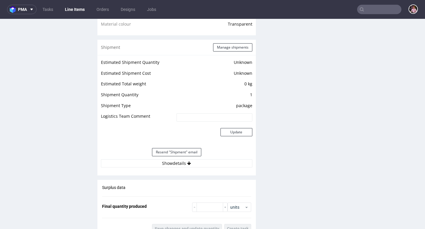
scroll to position [456, 0]
click at [199, 167] on button "Show details" at bounding box center [176, 164] width 151 height 8
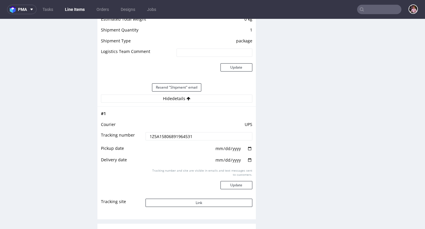
scroll to position [524, 0]
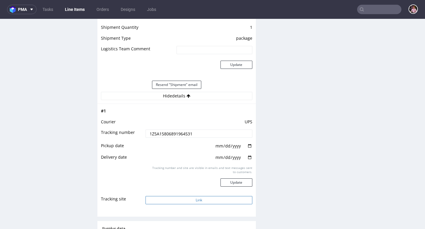
click at [199, 202] on button "Link" at bounding box center [198, 200] width 106 height 8
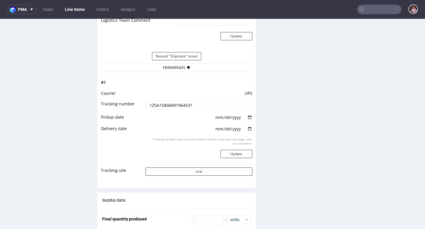
scroll to position [552, 0]
drag, startPoint x: 197, startPoint y: 106, endPoint x: 146, endPoint y: 105, distance: 51.0
click at [146, 105] on input "1Z5A15806891964531" at bounding box center [198, 106] width 106 height 8
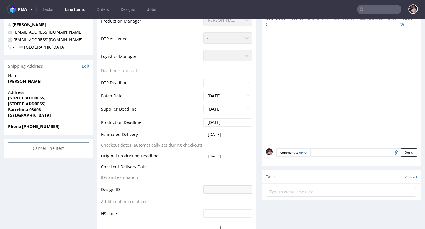
scroll to position [173, 0]
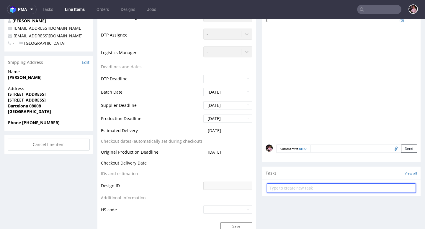
click at [316, 191] on input "text" at bounding box center [341, 188] width 149 height 9
type input "reshipping"
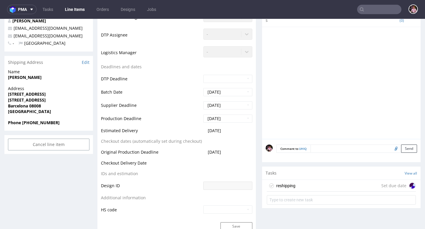
click at [328, 185] on div "reshipping Set due date" at bounding box center [341, 186] width 149 height 12
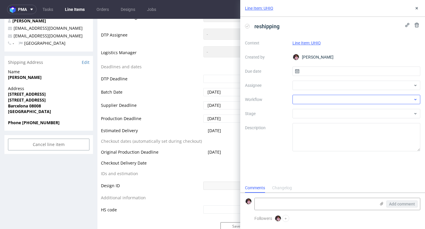
scroll to position [5, 0]
click at [314, 71] on input "text" at bounding box center [356, 71] width 128 height 9
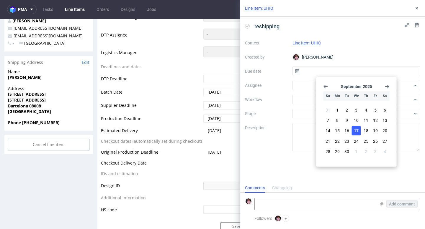
click at [357, 132] on span "17" at bounding box center [356, 131] width 5 height 6
type input "[DATE]"
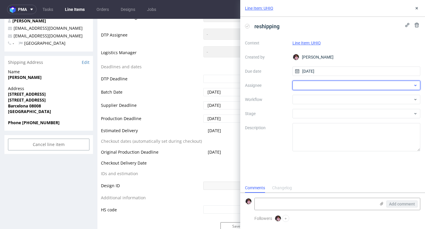
click at [304, 87] on div at bounding box center [356, 85] width 128 height 9
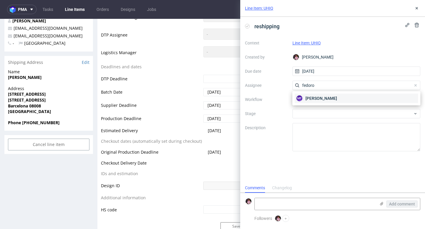
type input "fedoro"
click at [316, 99] on span "[PERSON_NAME]" at bounding box center [321, 99] width 32 height 6
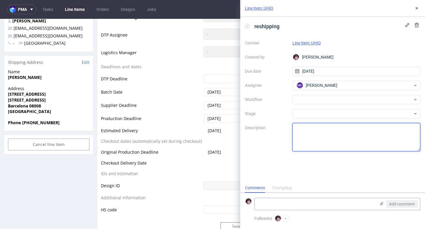
click at [309, 127] on textarea at bounding box center [356, 137] width 128 height 28
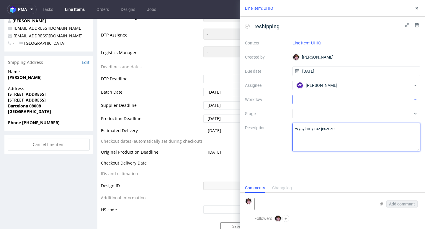
type textarea "wysylamy raz jeszcze"
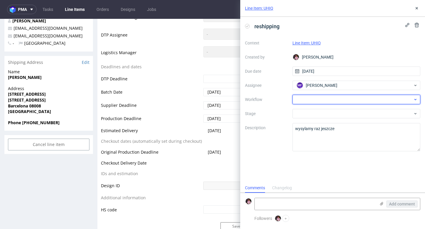
click at [314, 99] on div at bounding box center [356, 99] width 128 height 9
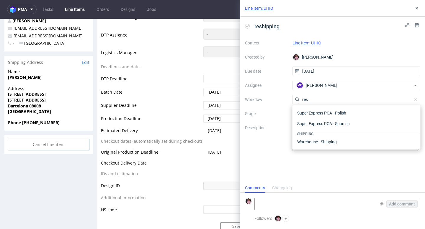
scroll to position [21, 0]
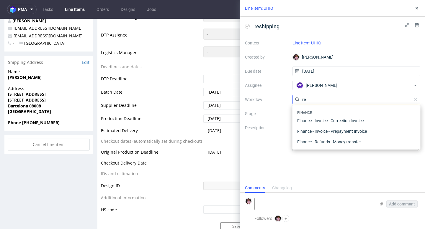
type input "r"
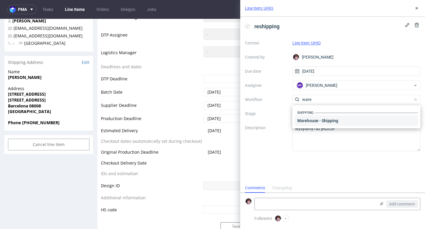
type input "ware"
click at [338, 119] on div "Warehouse - Shipping" at bounding box center [356, 121] width 123 height 11
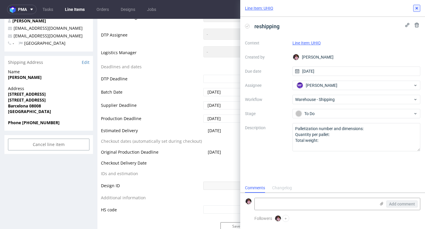
click at [416, 7] on icon at bounding box center [416, 8] width 5 height 5
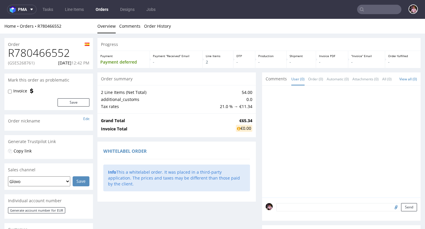
scroll to position [152, 0]
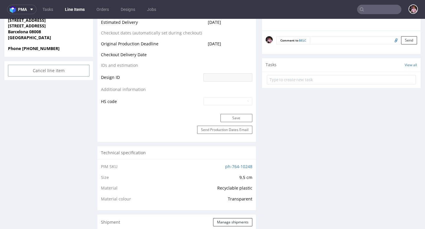
scroll to position [294, 0]
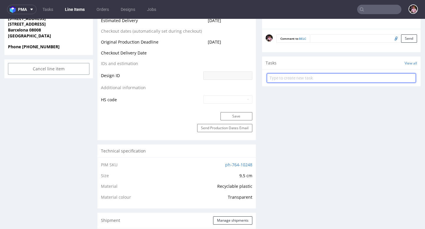
click at [318, 81] on input "text" at bounding box center [341, 77] width 149 height 9
type input "reshipping"
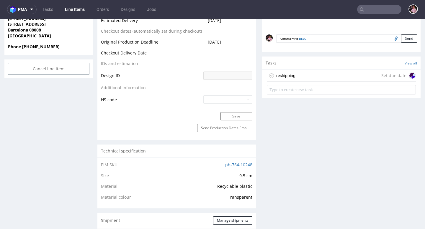
click at [322, 78] on div "reshipping Set due date" at bounding box center [341, 76] width 149 height 12
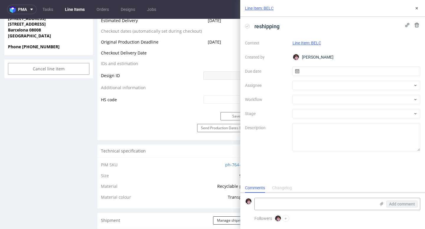
scroll to position [5, 0]
click at [312, 67] on input "text" at bounding box center [356, 71] width 128 height 9
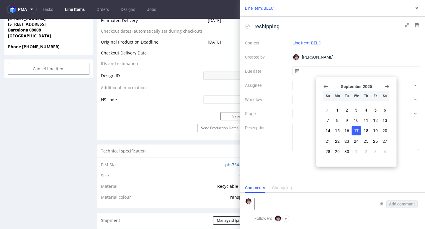
click at [353, 134] on button "17" at bounding box center [356, 130] width 9 height 9
type input "[DATE]"
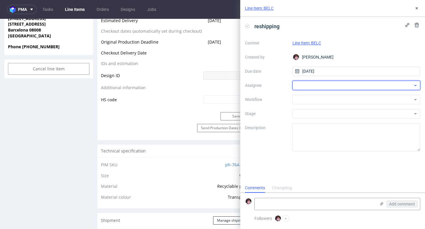
click at [310, 84] on div at bounding box center [356, 85] width 128 height 9
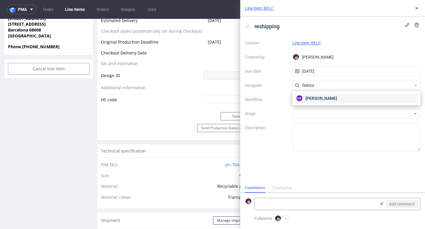
type input "fedoro"
click at [323, 98] on span "[PERSON_NAME]" at bounding box center [321, 99] width 32 height 6
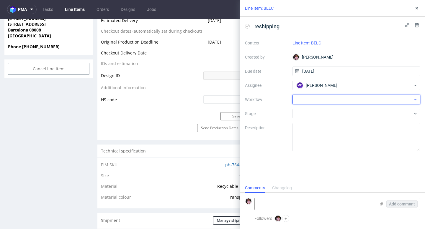
click at [318, 97] on div at bounding box center [356, 99] width 128 height 9
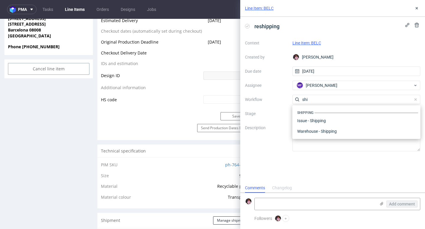
scroll to position [0, 0]
type input "[PERSON_NAME]"
click at [325, 130] on div "Warehouse - Shipping" at bounding box center [356, 131] width 123 height 11
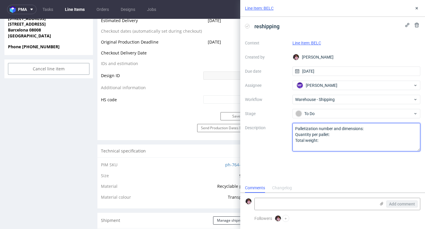
drag, startPoint x: 329, startPoint y: 143, endPoint x: 284, endPoint y: 119, distance: 50.7
click at [284, 119] on div "Context Line Item: BELC Created by [PERSON_NAME] Due date [DATE] Assignee MF [P…" at bounding box center [332, 94] width 175 height 113
type textarea "odsylamy"
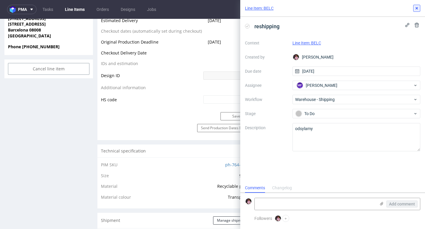
click at [417, 7] on icon at bounding box center [416, 8] width 5 height 5
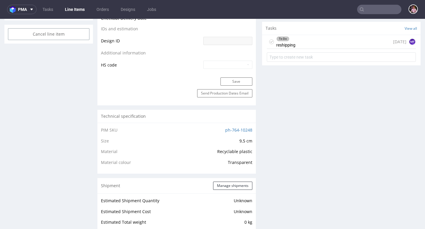
scroll to position [300, 0]
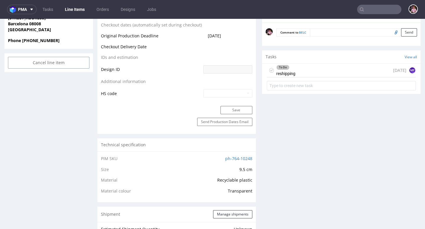
click at [316, 71] on div "To Do reshipping [DATE] MF" at bounding box center [341, 71] width 149 height 14
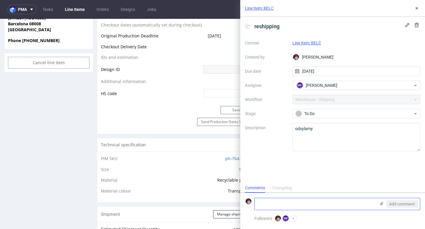
scroll to position [5, 0]
click at [294, 207] on textarea at bounding box center [315, 204] width 121 height 12
paste textarea "[URL][DOMAIN_NAME]"
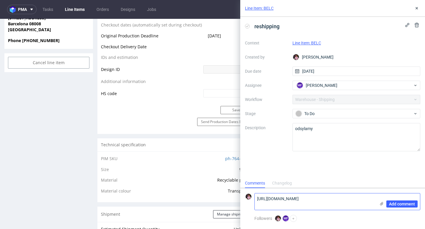
scroll to position [0, 0]
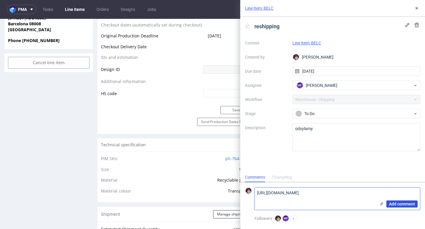
type textarea "[URL][DOMAIN_NAME]"
click at [401, 204] on span "Add comment" at bounding box center [402, 204] width 26 height 4
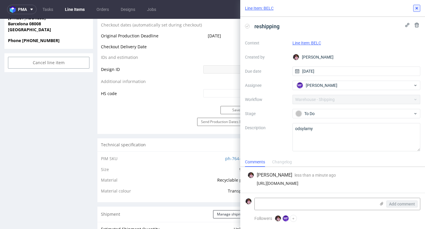
click at [414, 10] on icon at bounding box center [416, 8] width 5 height 5
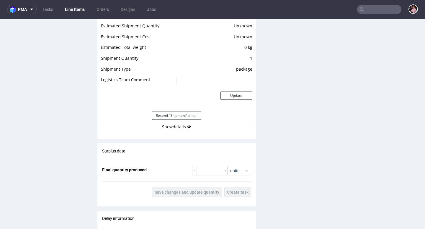
scroll to position [774, 0]
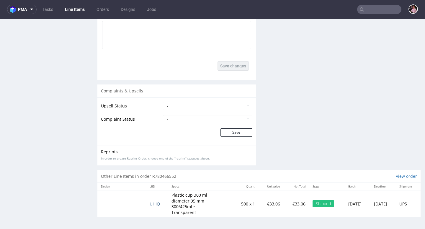
click at [151, 206] on span "UHIQ" at bounding box center [155, 204] width 10 height 6
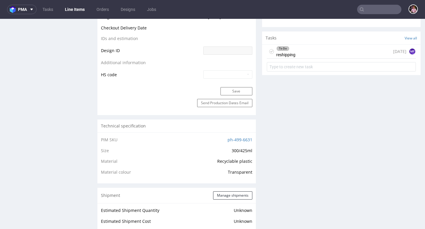
scroll to position [309, 0]
click at [307, 49] on div "To Do reshipping [DATE] MF" at bounding box center [341, 51] width 149 height 14
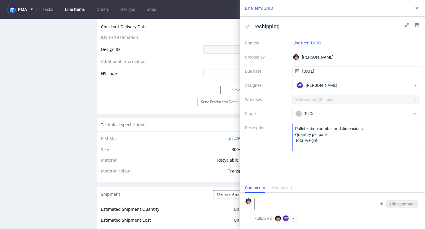
scroll to position [5, 0]
click at [297, 203] on textarea at bounding box center [315, 204] width 121 height 12
paste textarea "[URL][DOMAIN_NAME]"
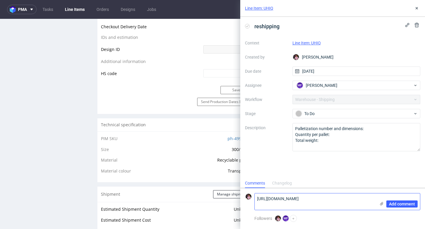
scroll to position [0, 0]
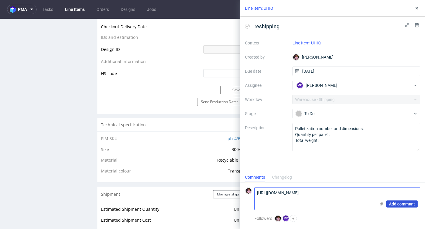
type textarea "[URL][DOMAIN_NAME]"
click at [394, 204] on span "Add comment" at bounding box center [402, 204] width 26 height 4
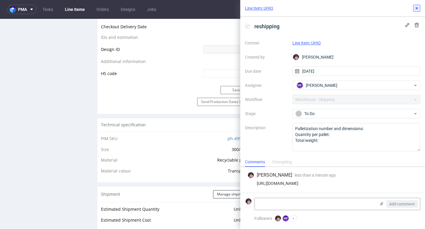
click at [418, 9] on icon at bounding box center [416, 8] width 5 height 5
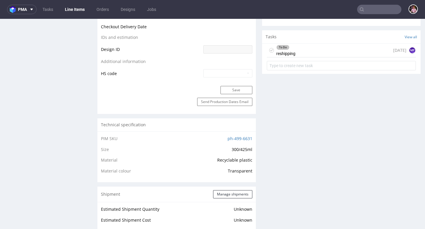
click at [375, 9] on input "text" at bounding box center [379, 9] width 44 height 9
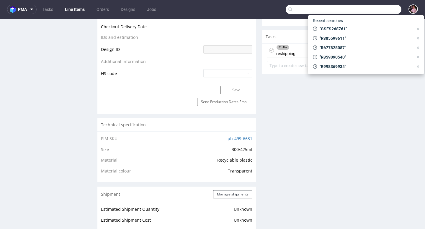
paste input "GSES264469"
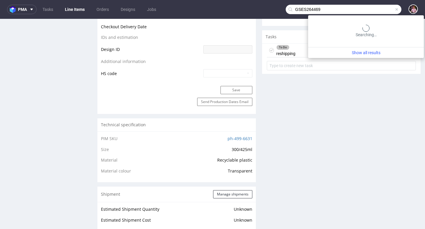
type input "GSES264469"
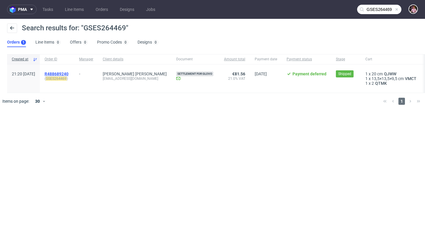
click at [68, 75] on span "R488689240" at bounding box center [57, 74] width 24 height 5
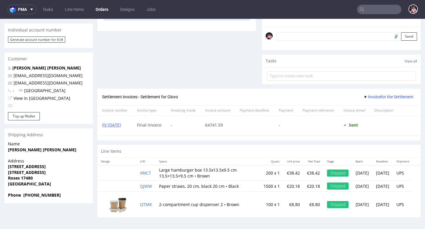
scroll to position [1, 0]
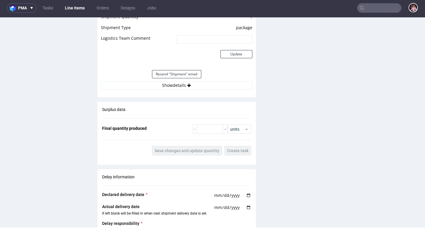
scroll to position [522, 0]
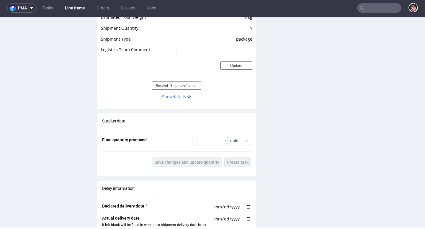
click at [215, 96] on button "Show details" at bounding box center [176, 97] width 151 height 8
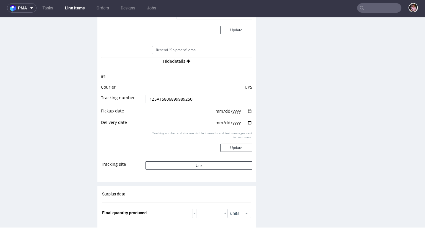
scroll to position [565, 0]
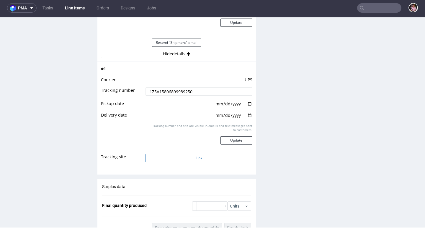
click at [202, 160] on button "Link" at bounding box center [198, 158] width 106 height 8
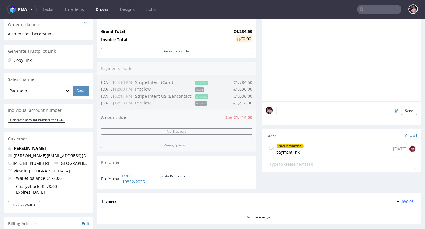
scroll to position [97, 0]
click at [335, 155] on div "Need information payment link [DATE] NK" at bounding box center [341, 149] width 149 height 14
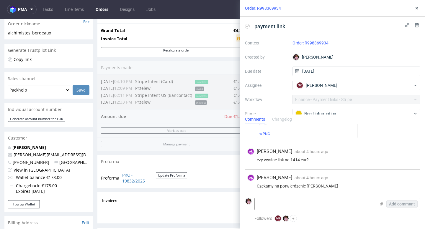
scroll to position [62, 0]
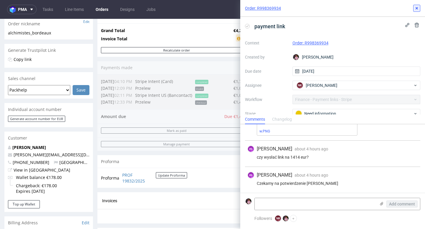
click at [418, 7] on icon at bounding box center [416, 8] width 5 height 5
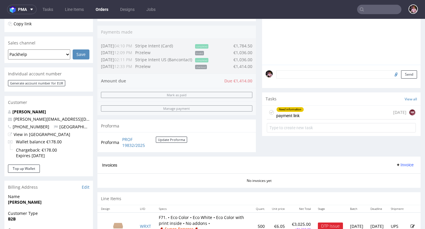
scroll to position [203, 0]
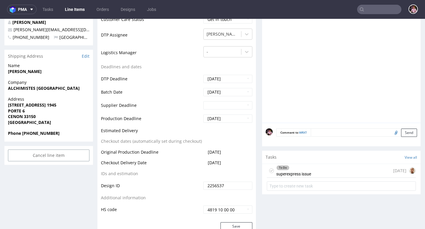
scroll to position [222, 0]
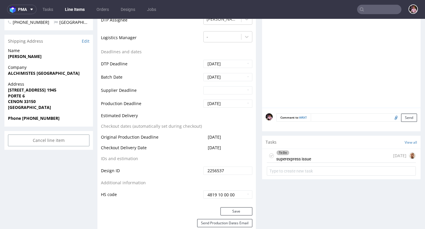
click at [323, 155] on div "To Do superexpress issue [DATE]" at bounding box center [341, 156] width 149 height 14
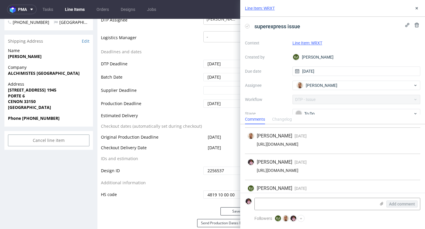
scroll to position [25, 0]
drag, startPoint x: 306, startPoint y: 168, endPoint x: 254, endPoint y: 168, distance: 51.9
click at [254, 168] on div "[URL][DOMAIN_NAME]" at bounding box center [332, 168] width 170 height 5
copy div "[URL][DOMAIN_NAME]"
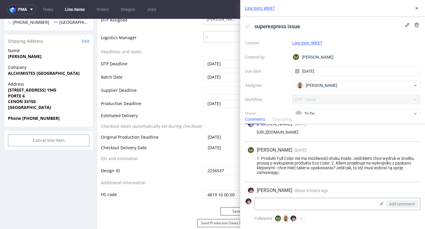
scroll to position [60, 0]
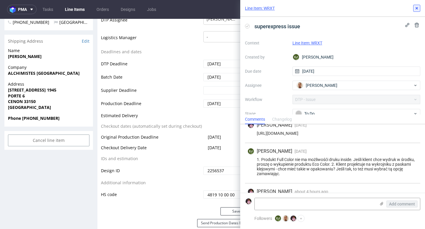
click at [415, 9] on icon at bounding box center [416, 8] width 5 height 5
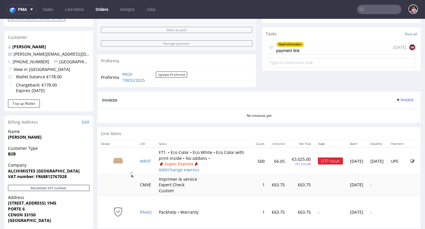
scroll to position [208, 0]
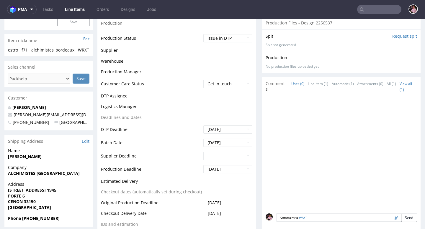
scroll to position [275, 0]
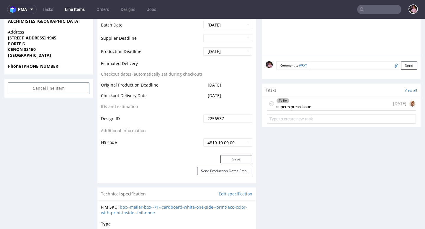
click at [326, 103] on div "To Do superexpress issue [DATE]" at bounding box center [341, 104] width 149 height 14
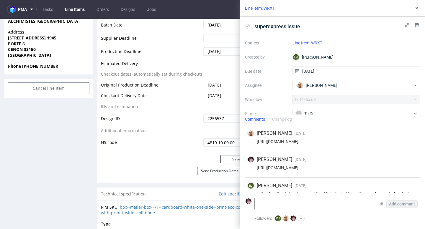
scroll to position [19, 0]
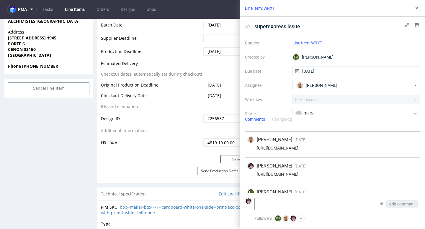
click at [338, 147] on div "[URL][DOMAIN_NAME]" at bounding box center [332, 148] width 170 height 5
click at [339, 147] on div "[URL][DOMAIN_NAME]" at bounding box center [332, 148] width 170 height 5
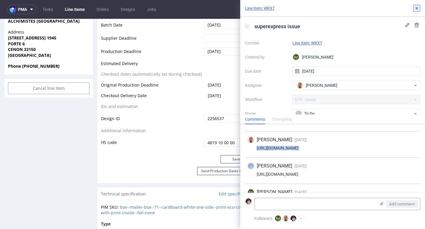
click at [413, 7] on button at bounding box center [416, 8] width 7 height 7
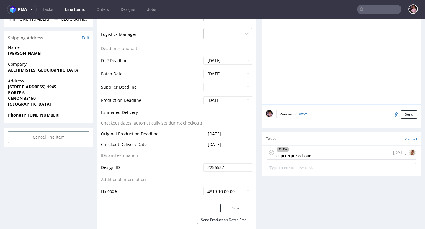
scroll to position [226, 0]
